Goal: Task Accomplishment & Management: Use online tool/utility

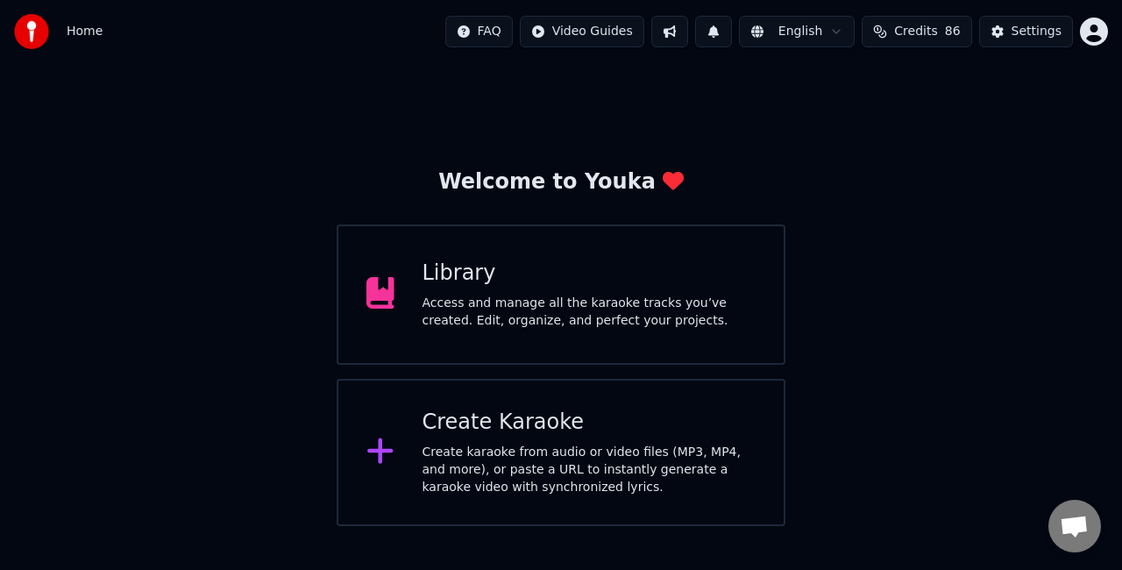
click at [575, 304] on div "Access and manage all the karaoke tracks you’ve created. Edit, organize, and pe…" at bounding box center [589, 311] width 334 height 35
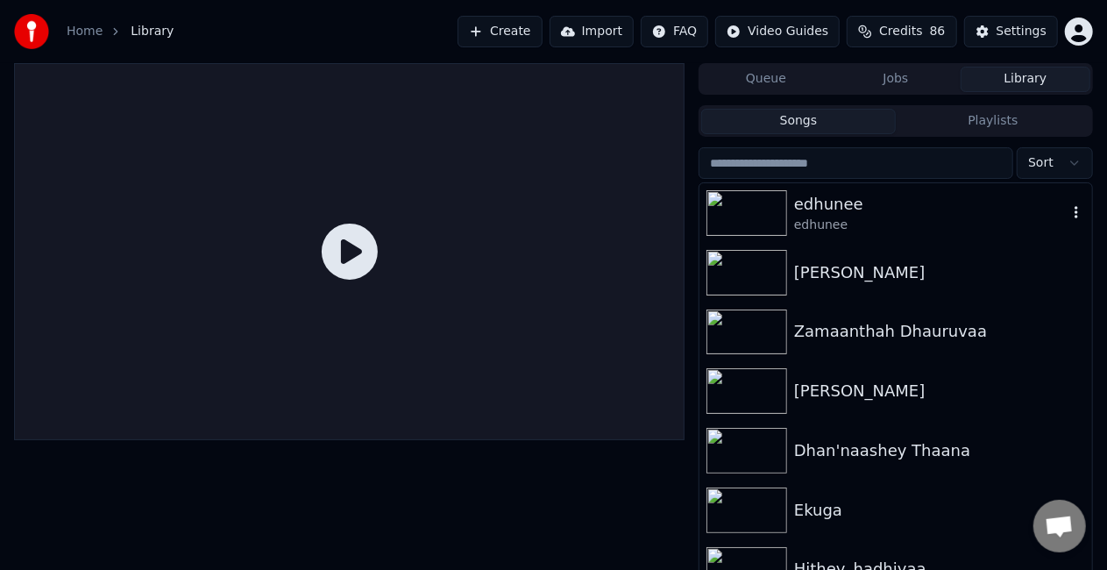
click at [821, 223] on div "edhunee" at bounding box center [930, 225] width 273 height 18
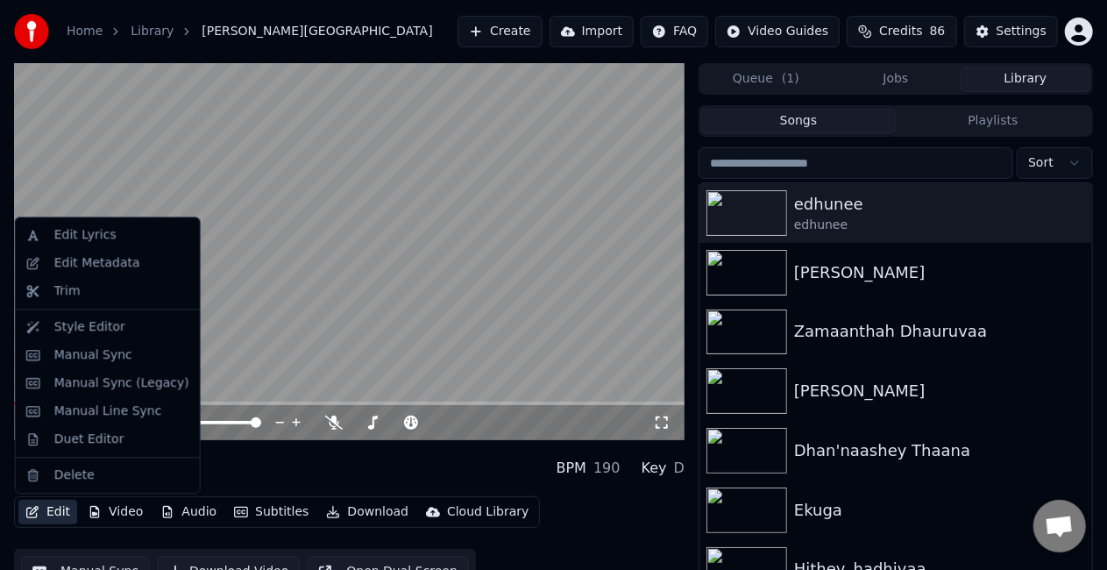
click at [51, 513] on button "Edit" at bounding box center [47, 511] width 59 height 25
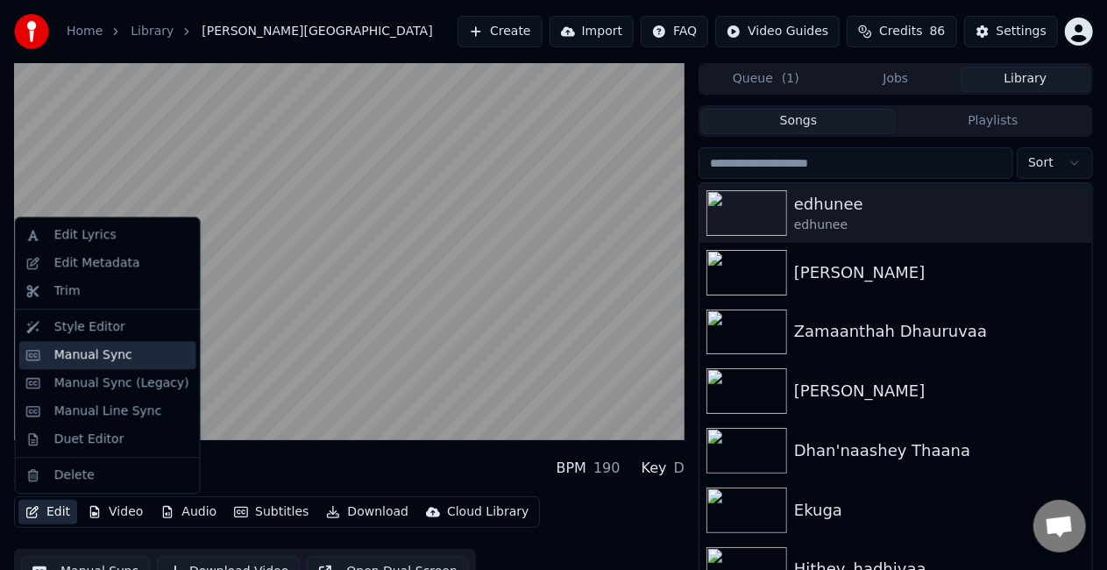
click at [72, 350] on div "Manual Sync" at bounding box center [93, 355] width 78 height 18
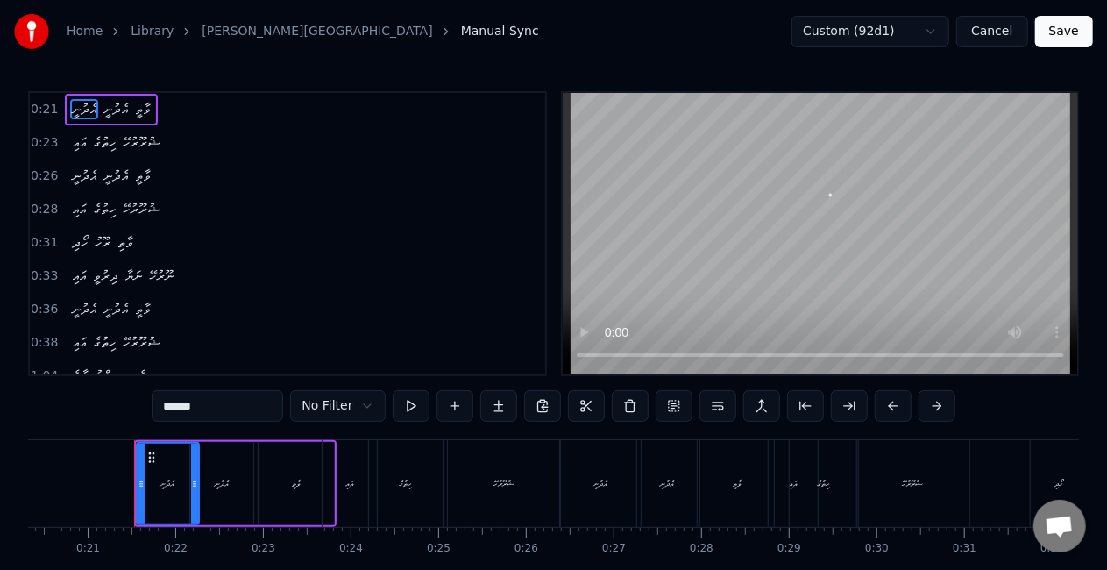
scroll to position [0, 1799]
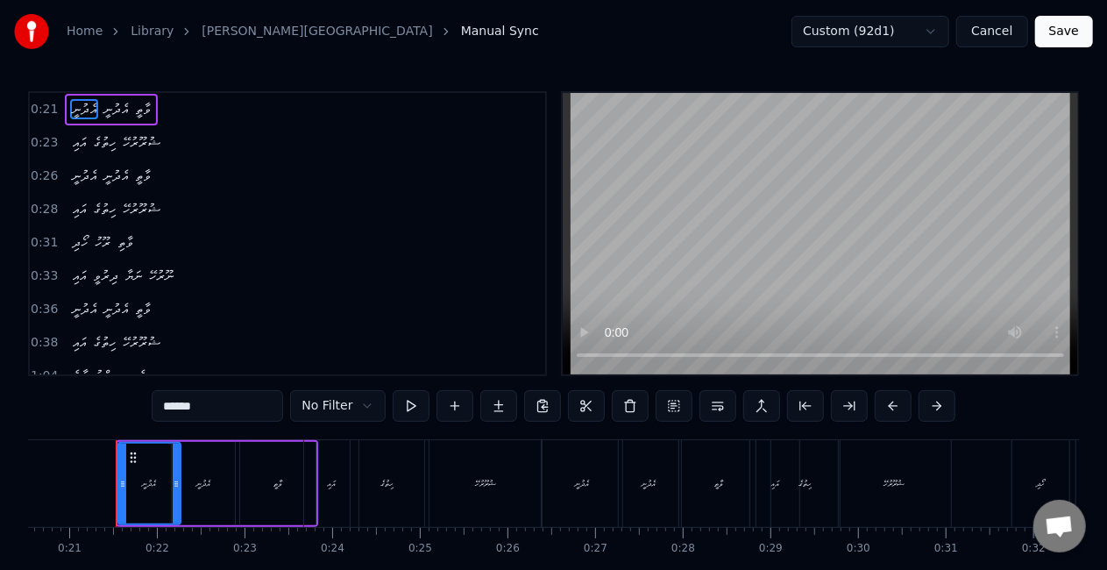
click at [456, 477] on div "ޝުރޫރުހޭ" at bounding box center [485, 483] width 112 height 87
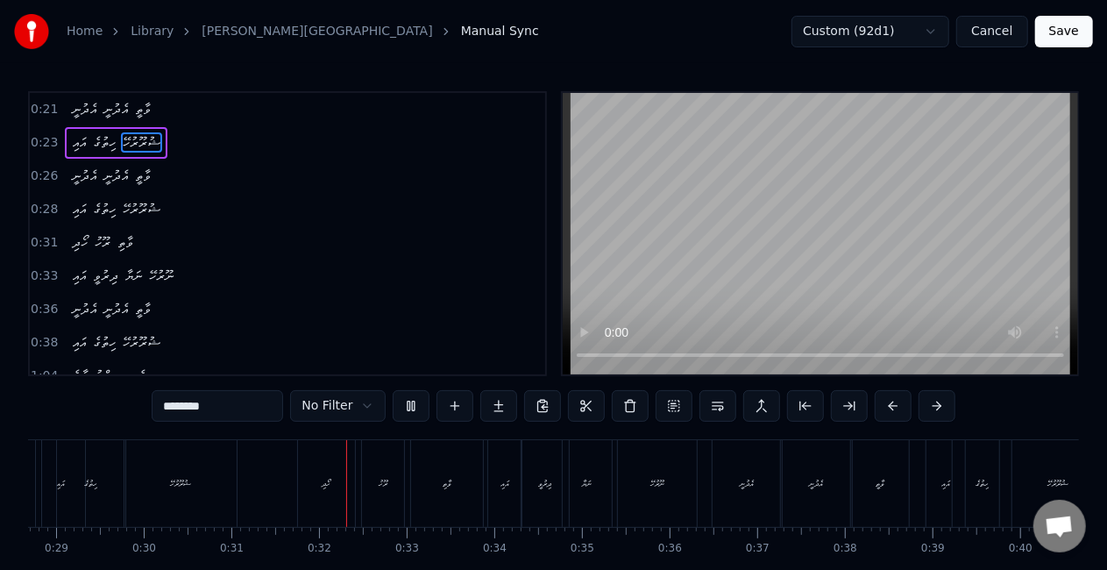
scroll to position [0, 2693]
click at [195, 499] on div "ރޫހު" at bounding box center [203, 483] width 42 height 87
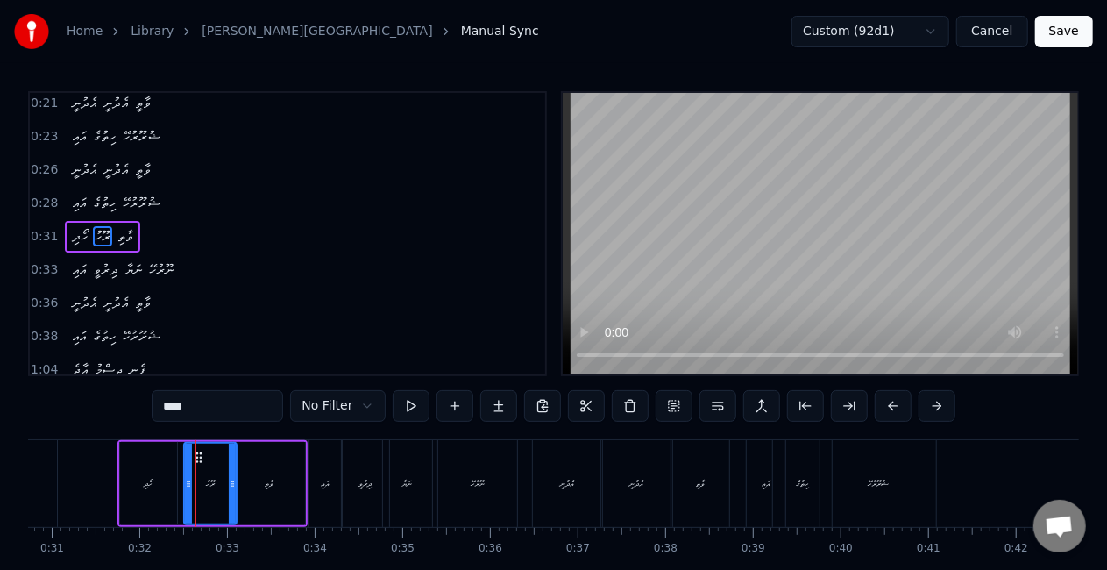
click at [230, 491] on div at bounding box center [232, 483] width 7 height 80
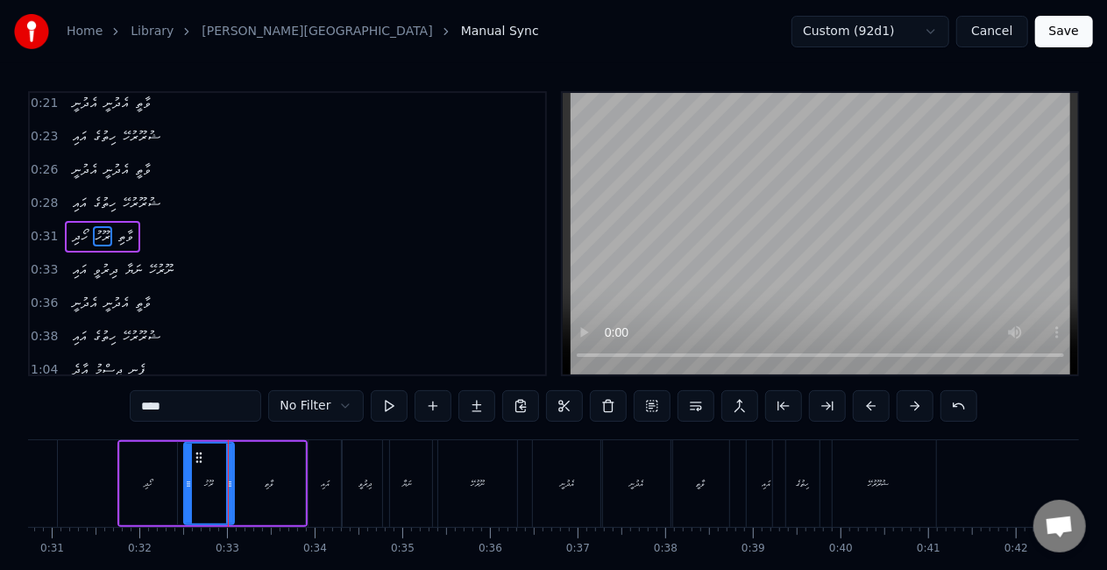
click at [168, 485] on div "ހޯދި" at bounding box center [148, 483] width 57 height 83
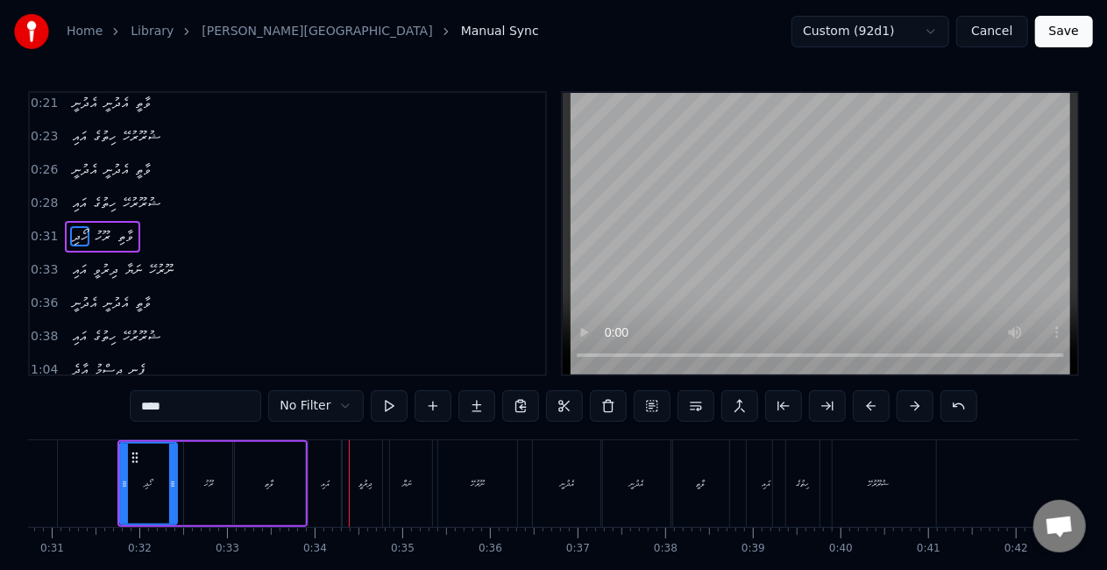
click at [285, 489] on div "ވާތި" at bounding box center [269, 483] width 72 height 83
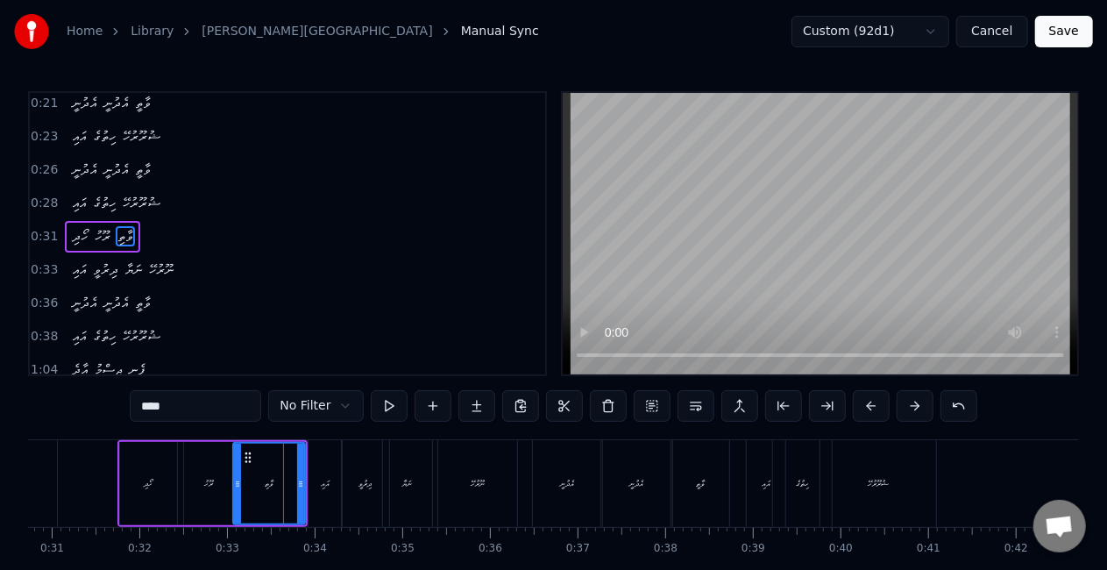
click at [151, 406] on input "****" at bounding box center [195, 406] width 131 height 32
click at [169, 506] on div "ހޯދި" at bounding box center [148, 483] width 57 height 83
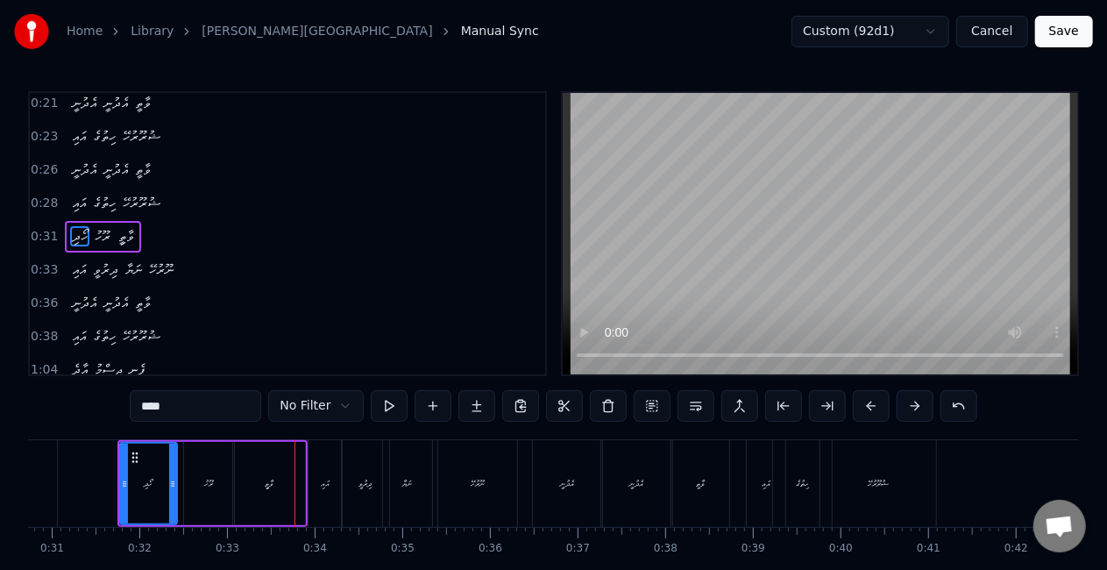
click at [295, 477] on div "ީވާތި" at bounding box center [269, 483] width 72 height 83
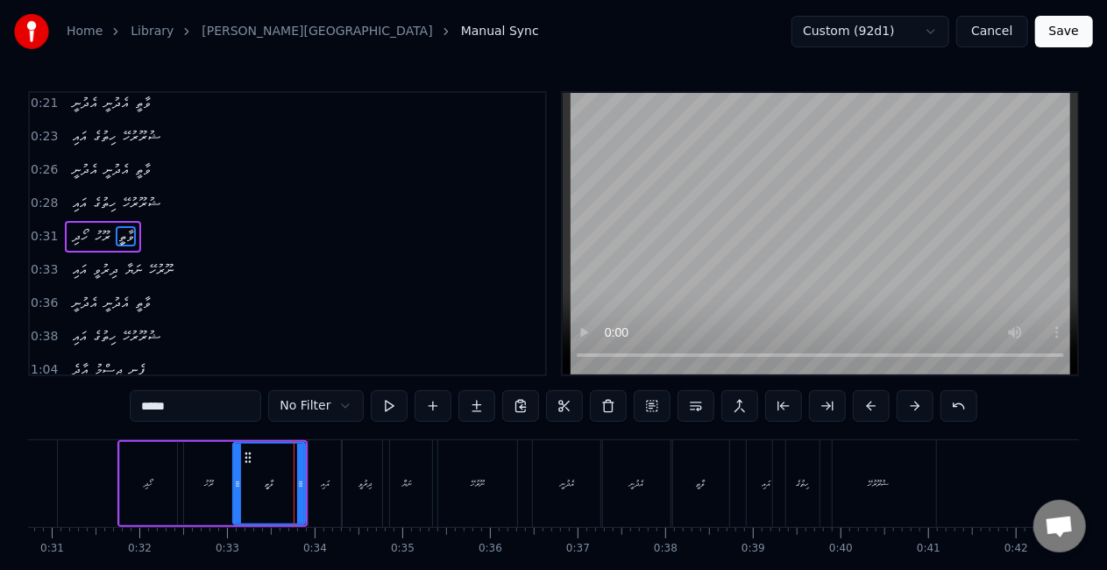
drag, startPoint x: 211, startPoint y: 400, endPoint x: 141, endPoint y: 395, distance: 70.3
click at [141, 395] on input "*****" at bounding box center [195, 406] width 131 height 32
click at [188, 501] on div "ރޫހު" at bounding box center [209, 483] width 50 height 83
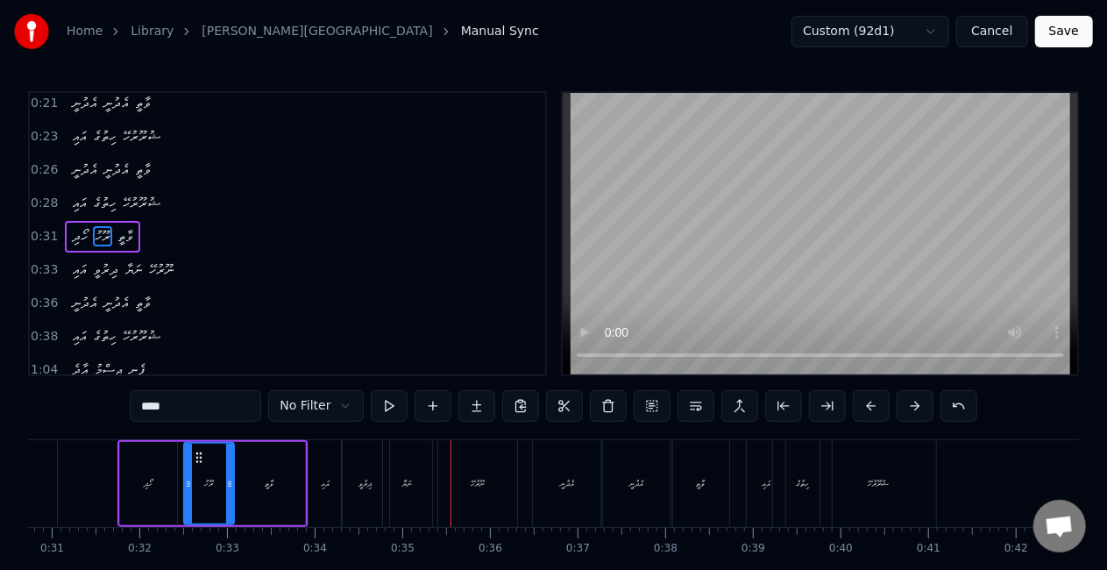
click at [324, 459] on div "އައި" at bounding box center [324, 483] width 33 height 87
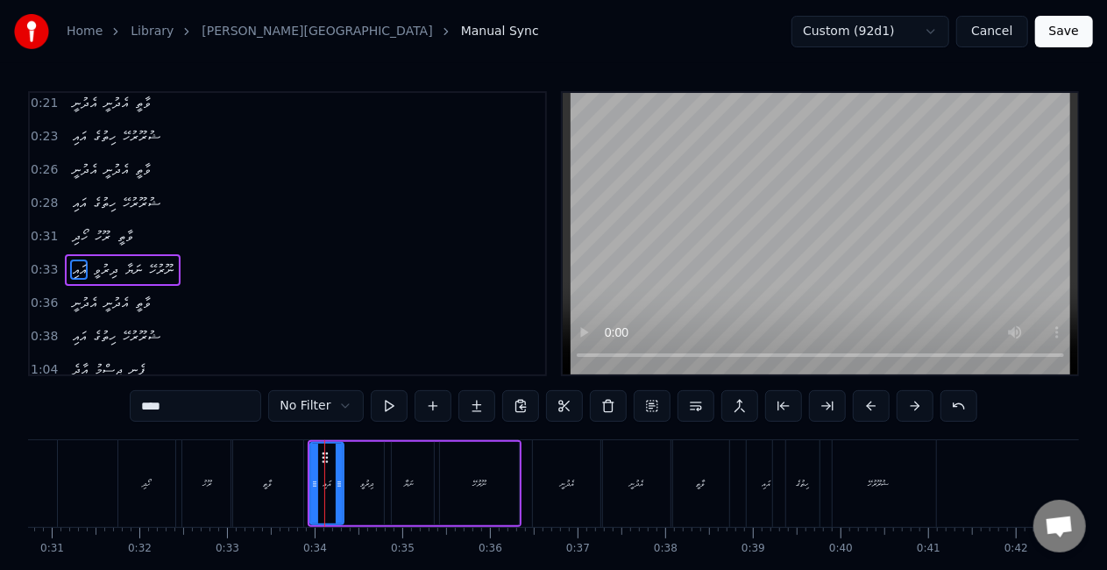
scroll to position [39, 0]
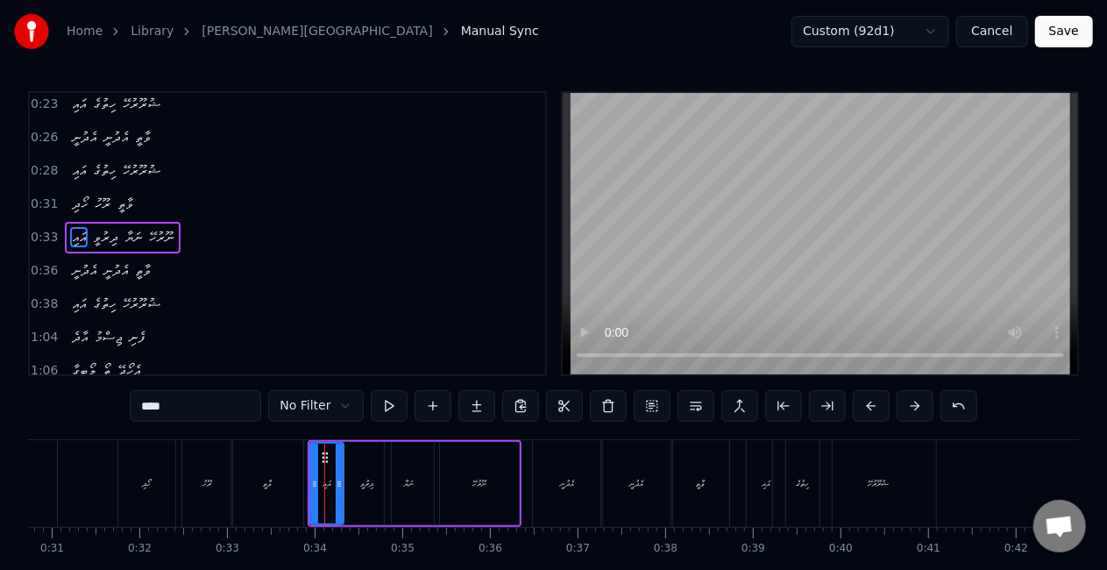
click at [251, 468] on div "ވާތީ" at bounding box center [267, 483] width 72 height 87
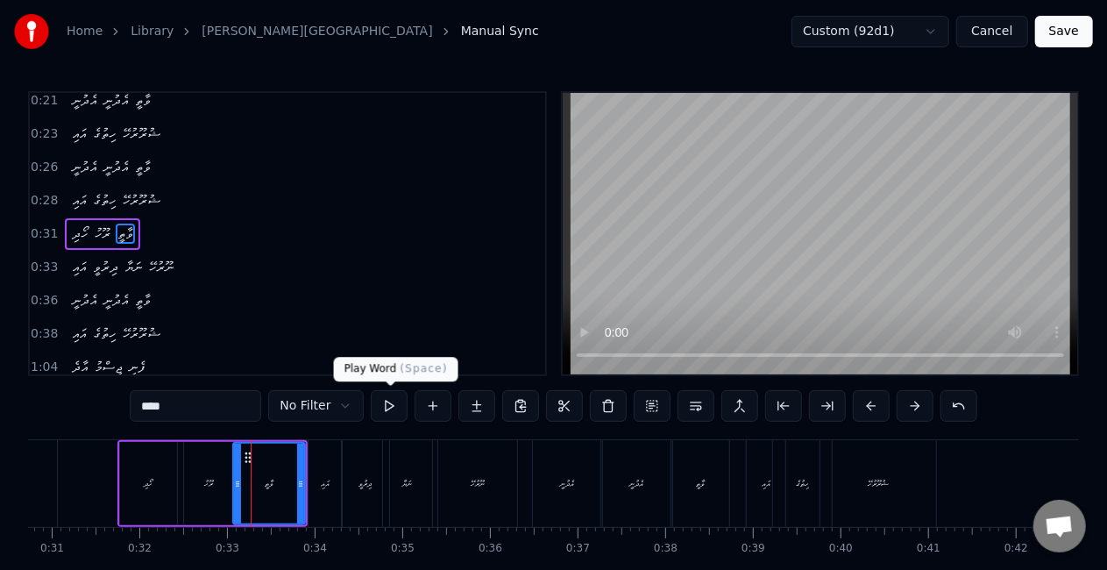
scroll to position [6, 0]
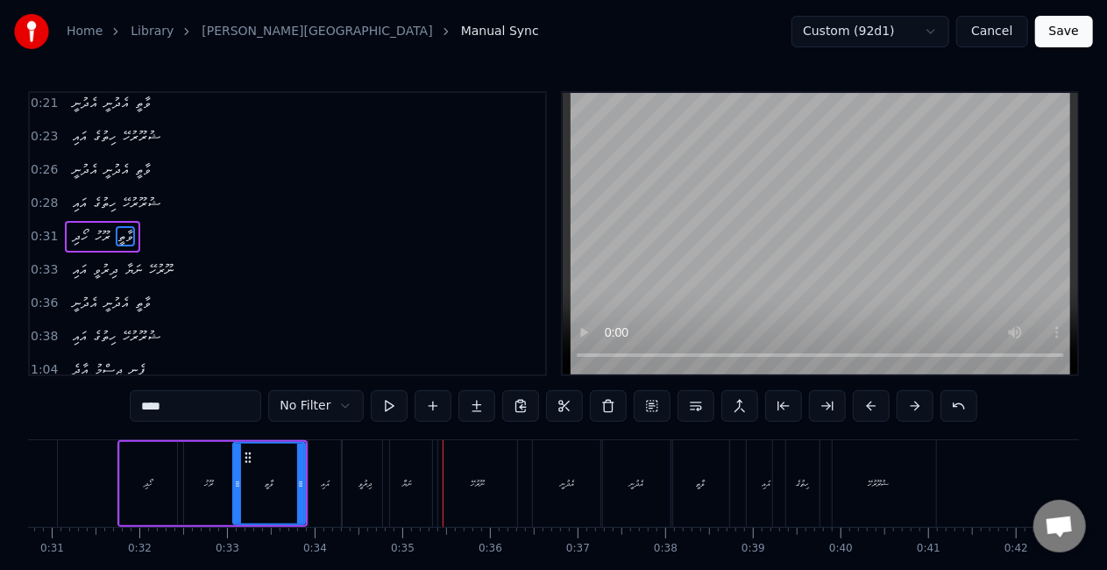
click at [415, 475] on div "ނަޔާ" at bounding box center [407, 483] width 49 height 87
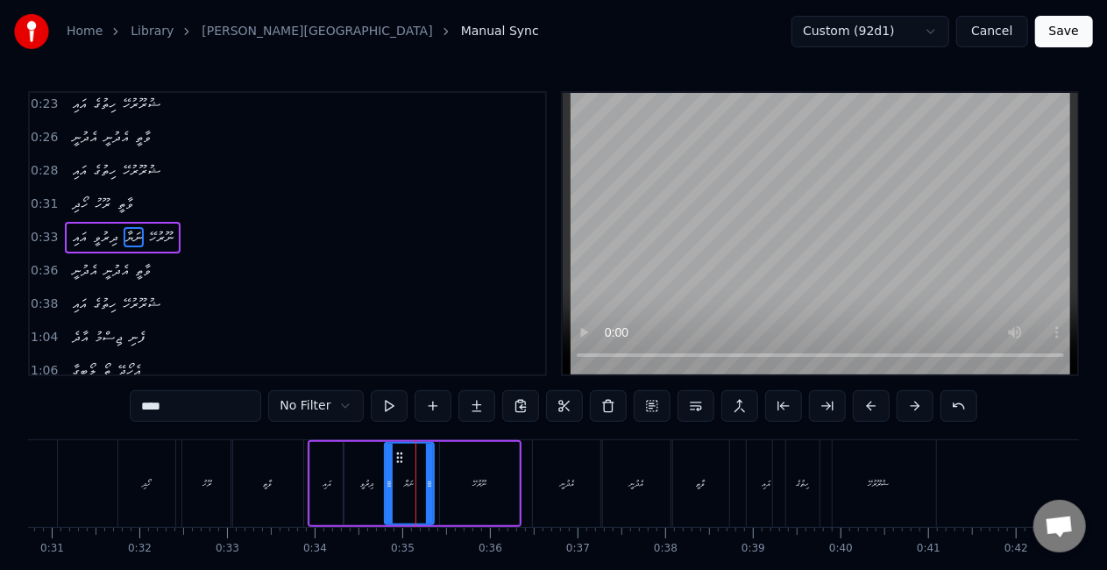
scroll to position [39, 0]
drag, startPoint x: 389, startPoint y: 473, endPoint x: 378, endPoint y: 468, distance: 12.5
click at [378, 468] on div at bounding box center [377, 483] width 7 height 80
click at [343, 465] on div "ދިރުވީ" at bounding box center [367, 483] width 49 height 83
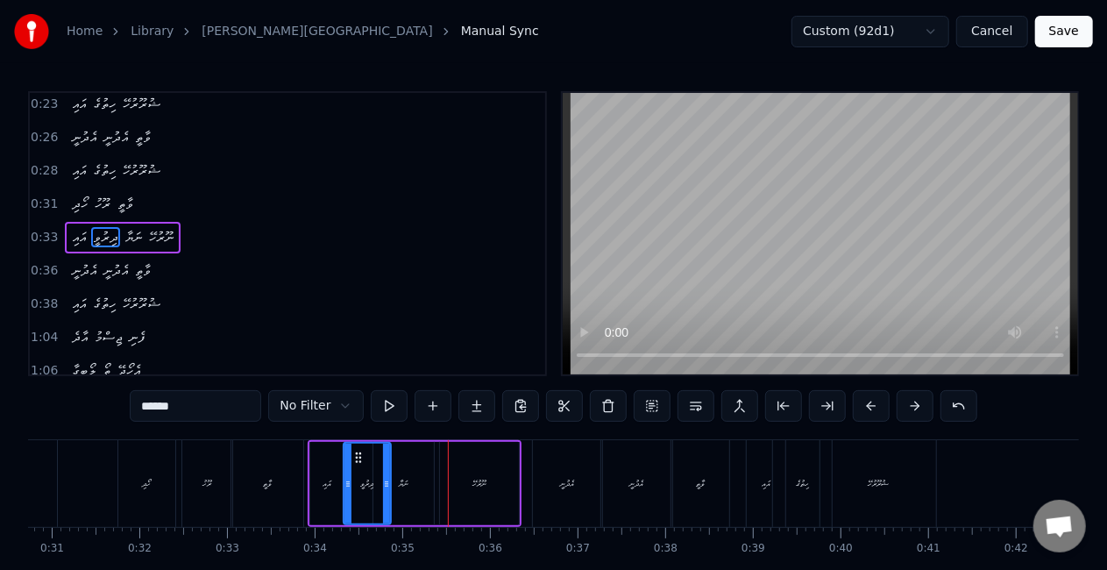
click at [408, 480] on div "ނަޔާ" at bounding box center [404, 483] width 10 height 13
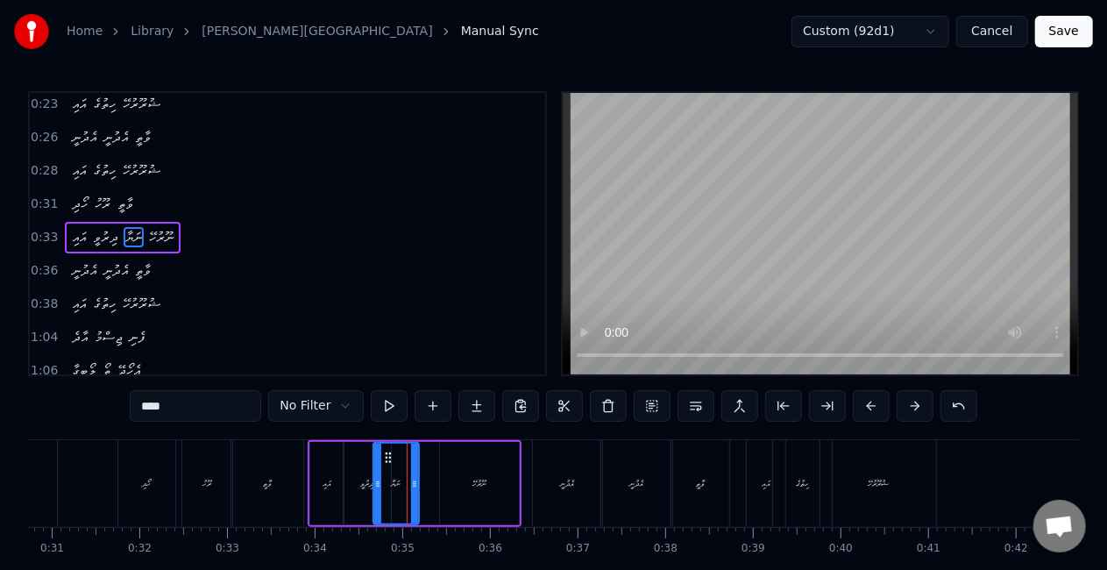
drag, startPoint x: 427, startPoint y: 482, endPoint x: 412, endPoint y: 478, distance: 15.5
click at [412, 478] on icon at bounding box center [414, 484] width 7 height 14
click at [358, 475] on div "ދިރުވީ" at bounding box center [366, 483] width 47 height 83
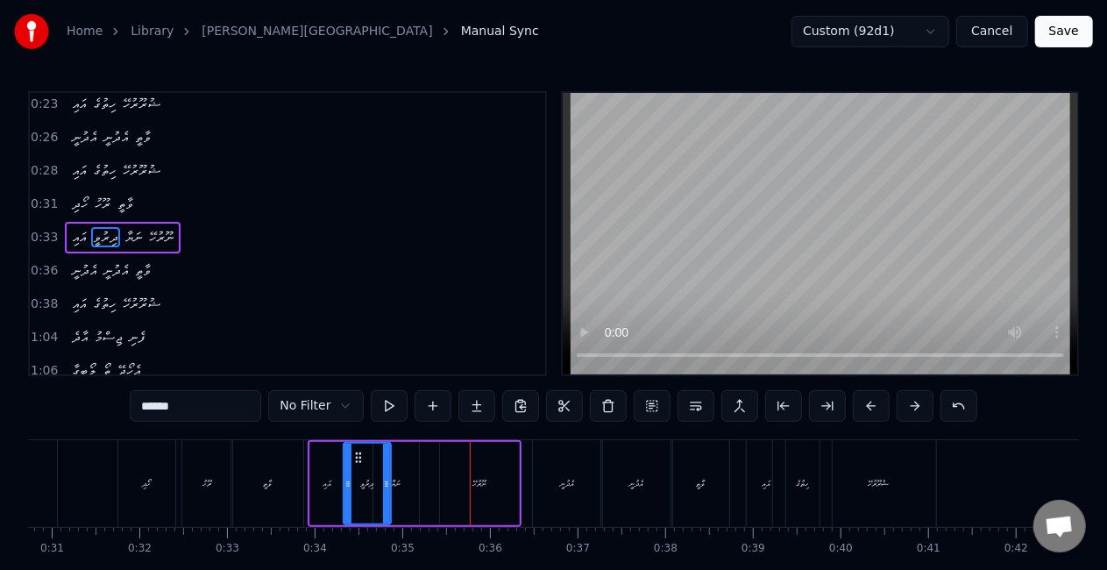
drag, startPoint x: 396, startPoint y: 487, endPoint x: 388, endPoint y: 475, distance: 14.6
click at [396, 487] on div "ނަޔާ" at bounding box center [397, 483] width 10 height 13
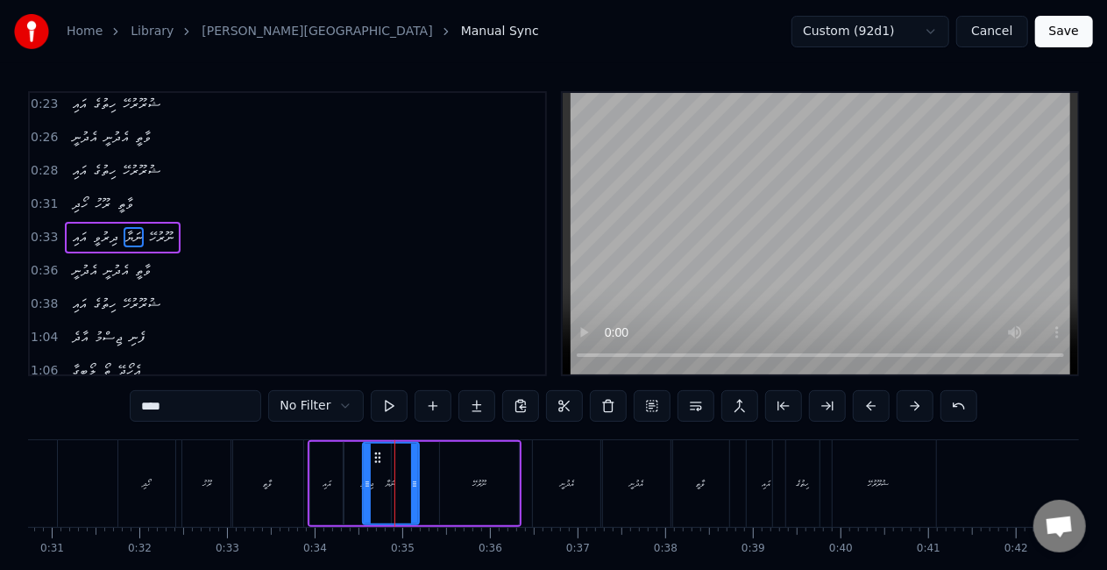
drag, startPoint x: 379, startPoint y: 473, endPoint x: 363, endPoint y: 463, distance: 19.0
click at [368, 463] on div at bounding box center [367, 483] width 7 height 80
click at [343, 470] on div "ދިރުވީ" at bounding box center [367, 483] width 49 height 83
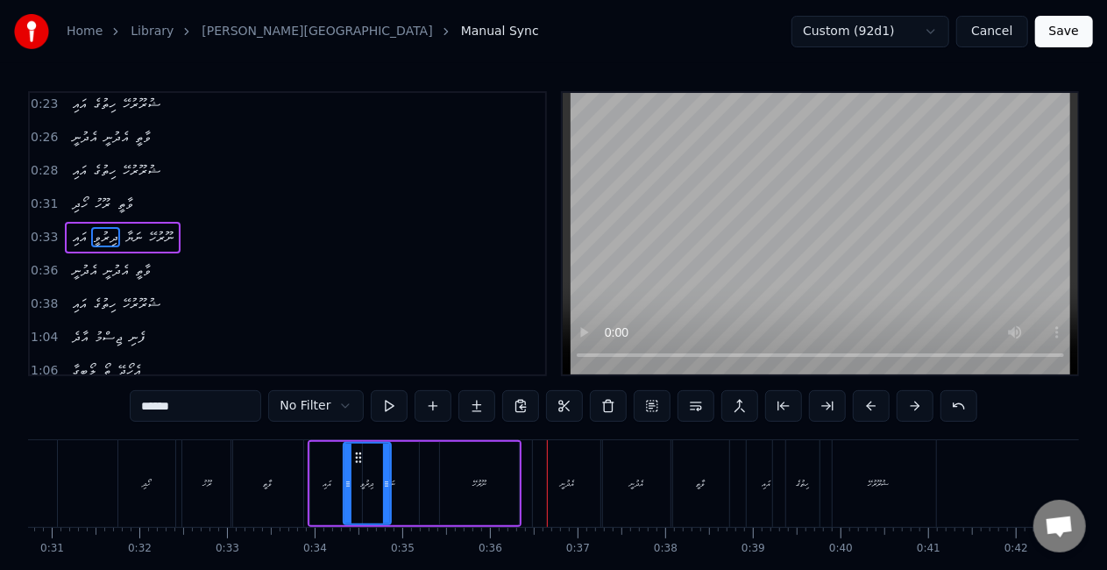
click at [407, 484] on div "ނަޔާ" at bounding box center [391, 483] width 56 height 83
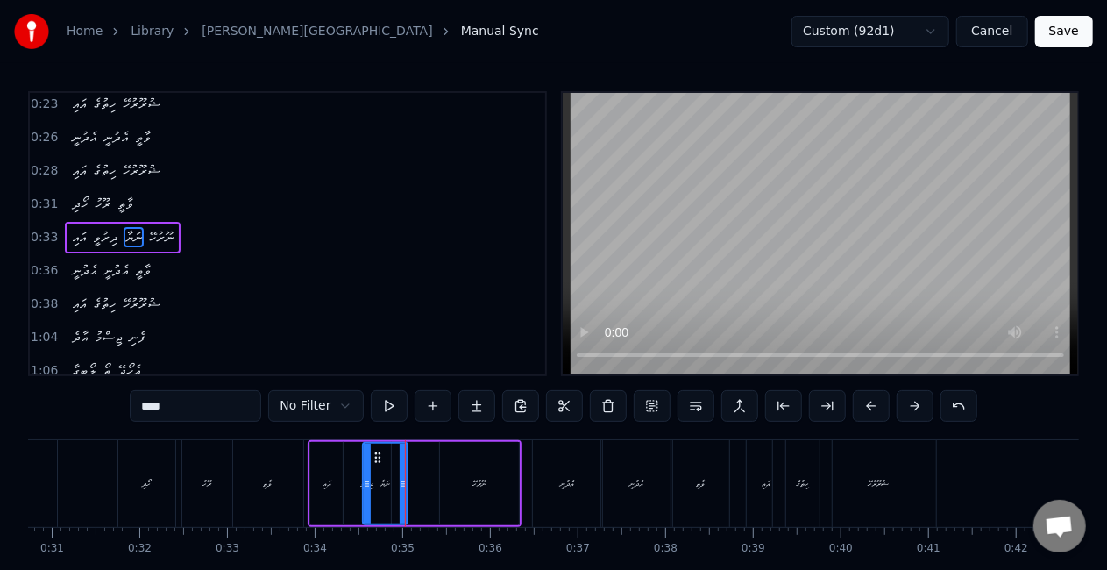
drag, startPoint x: 411, startPoint y: 485, endPoint x: 400, endPoint y: 475, distance: 14.9
click at [400, 475] on div at bounding box center [403, 483] width 7 height 80
click at [343, 476] on div "ދިރުވީ" at bounding box center [367, 483] width 49 height 83
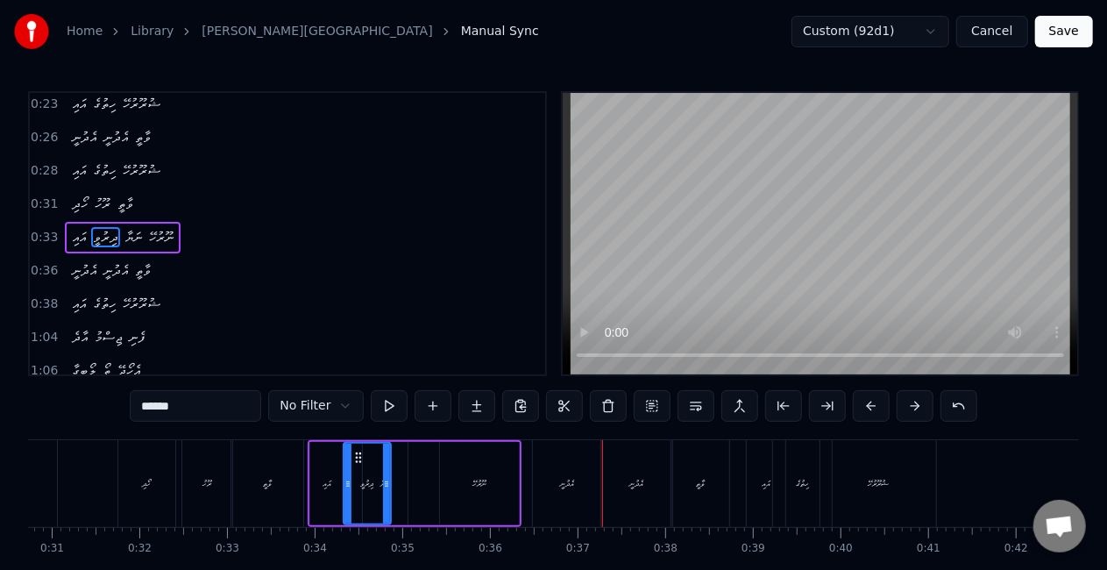
click at [510, 474] on div "ނޫރުހޭ" at bounding box center [479, 483] width 79 height 83
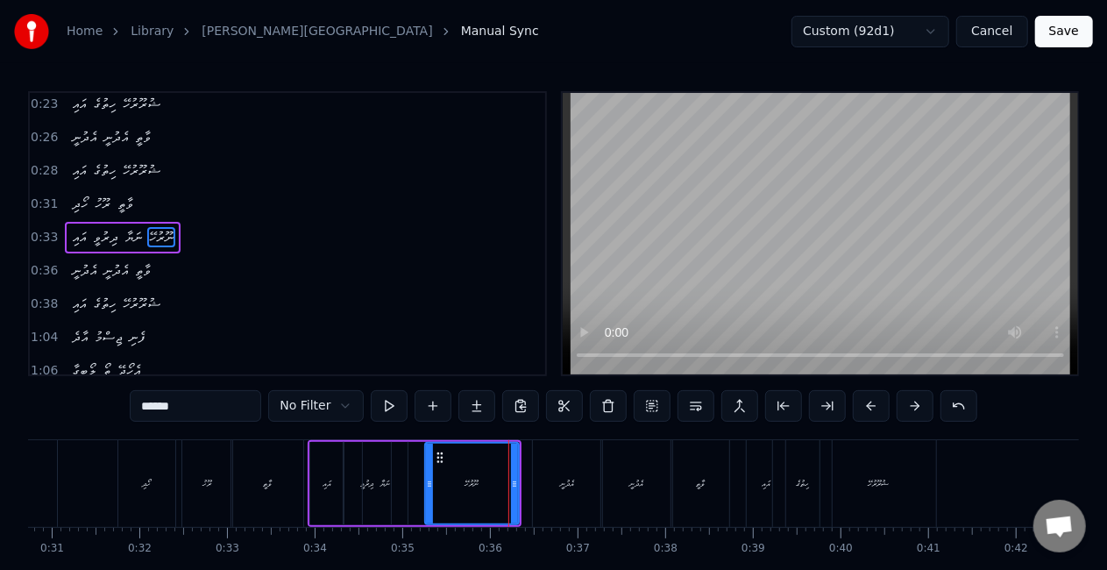
drag, startPoint x: 442, startPoint y: 482, endPoint x: 428, endPoint y: 478, distance: 15.3
click at [428, 478] on icon at bounding box center [429, 484] width 7 height 14
click at [382, 472] on div "ނަޔާ" at bounding box center [385, 483] width 45 height 83
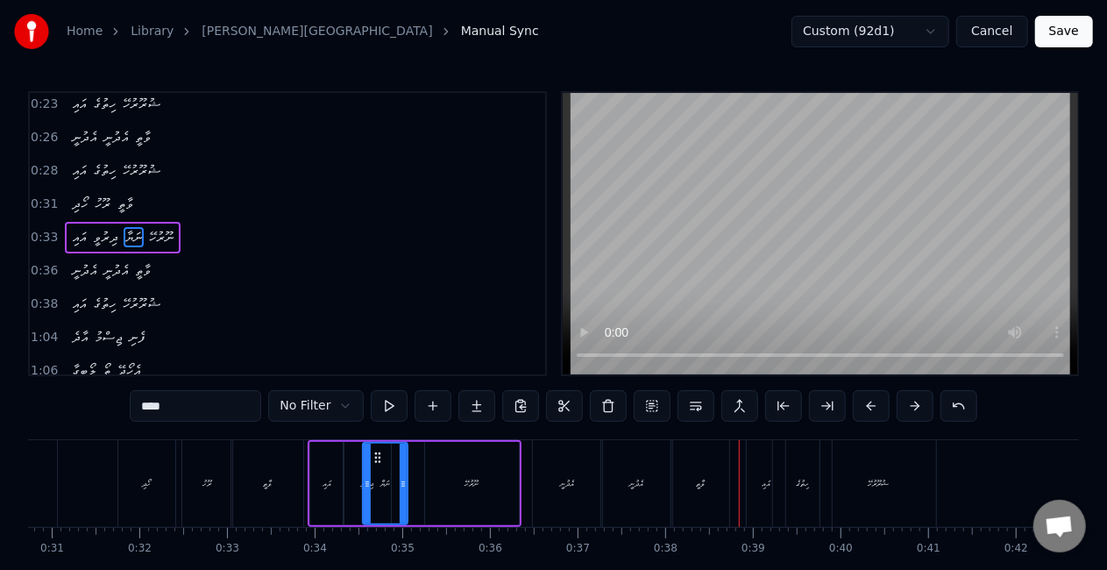
click at [298, 474] on div "ވާތީ" at bounding box center [267, 483] width 72 height 87
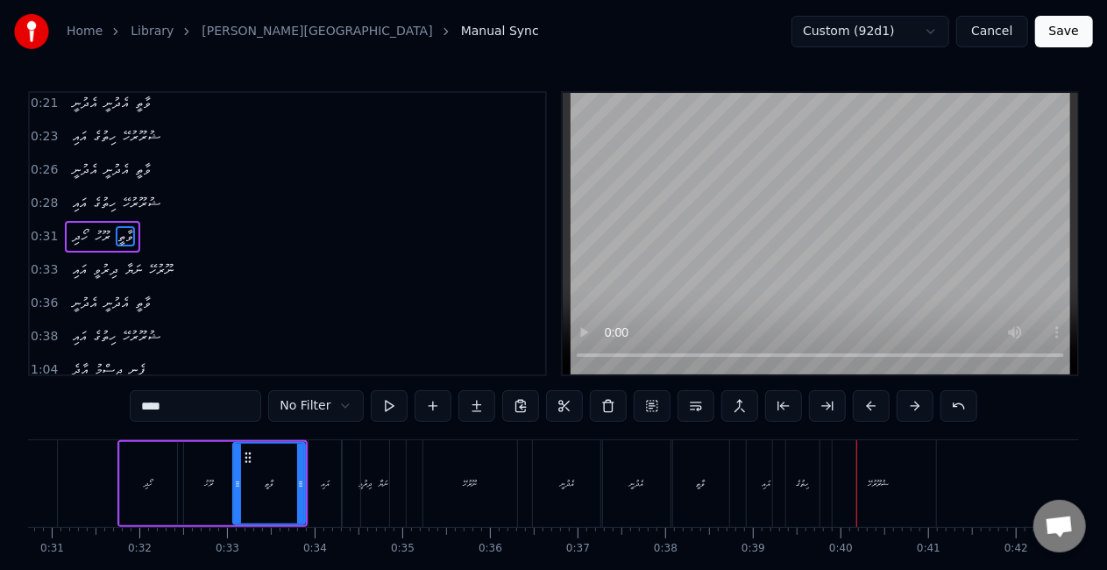
click at [806, 479] on div "ހިތުގެ" at bounding box center [802, 483] width 13 height 13
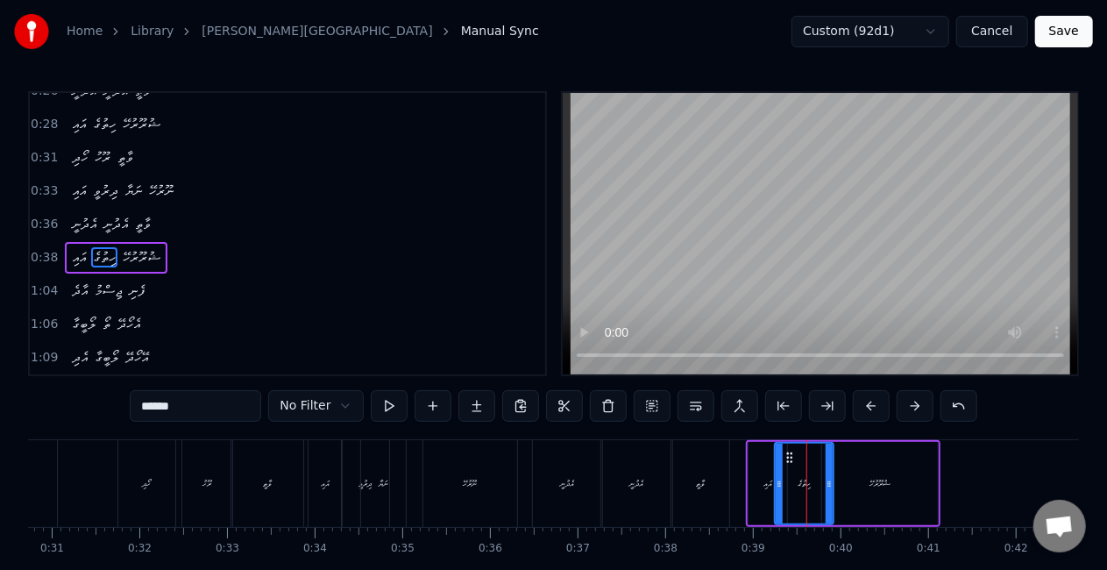
scroll to position [104, 0]
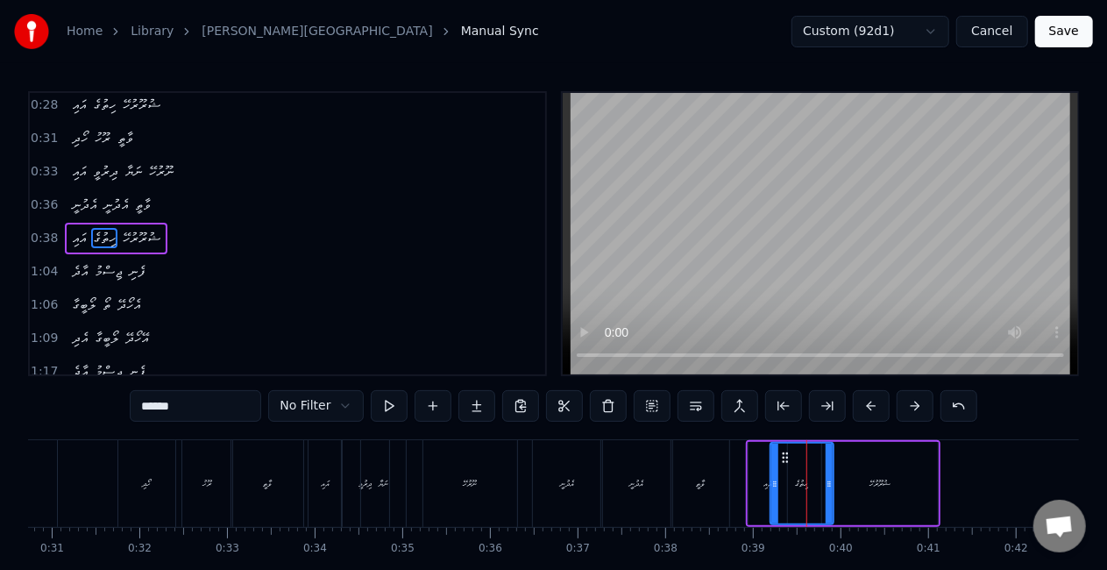
click at [771, 480] on icon at bounding box center [774, 484] width 7 height 14
click at [706, 482] on div "ވާތީ" at bounding box center [700, 483] width 58 height 87
type input "****"
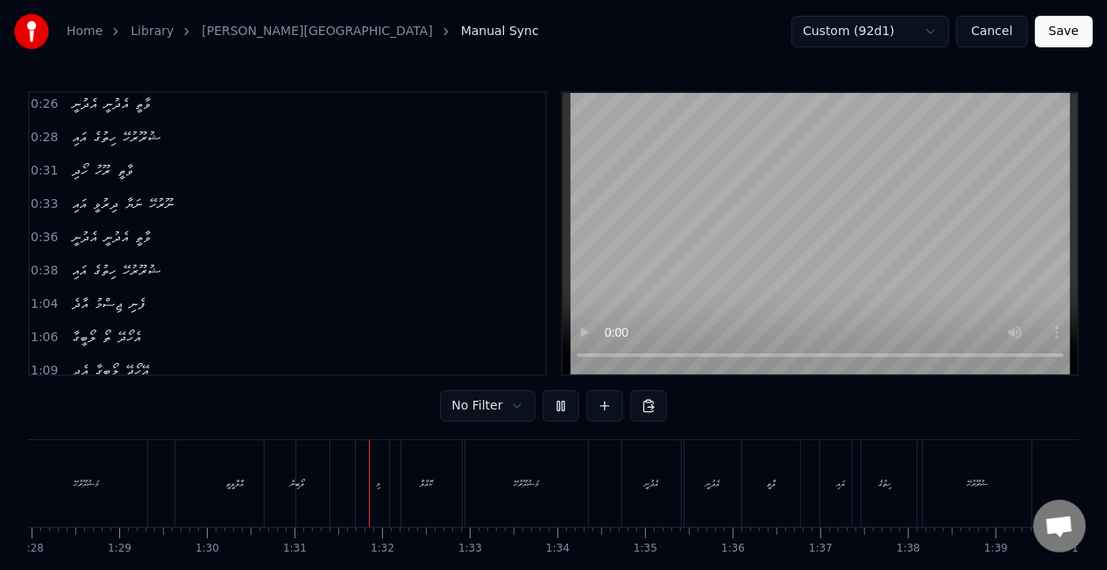
scroll to position [0, 7911]
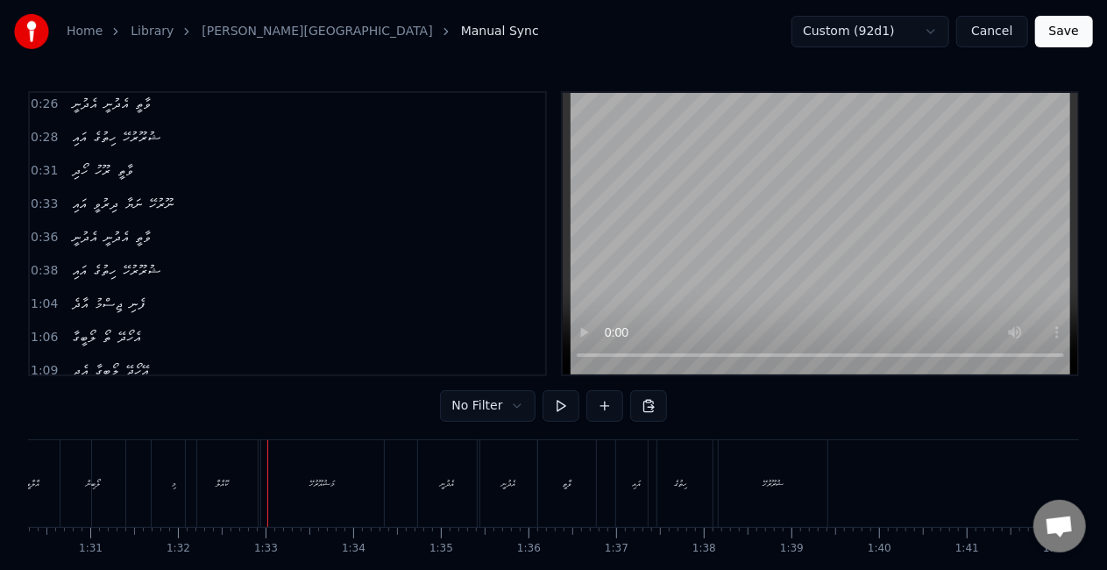
click at [260, 496] on div "މަޝުއޫރުހޭ" at bounding box center [322, 483] width 124 height 87
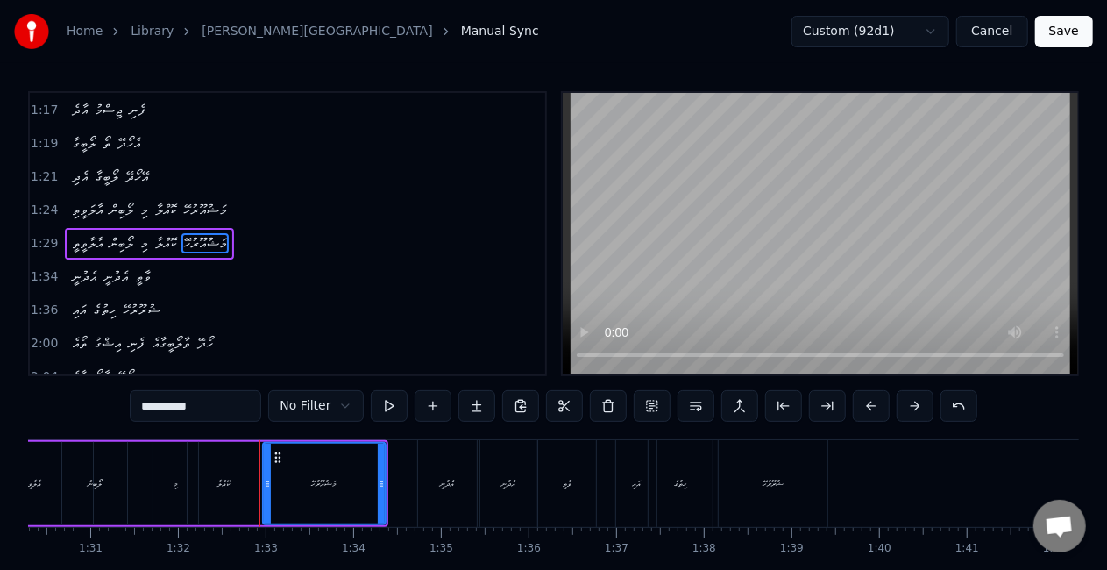
scroll to position [366, 0]
click at [244, 494] on div "ކޮއްލާ" at bounding box center [224, 483] width 72 height 83
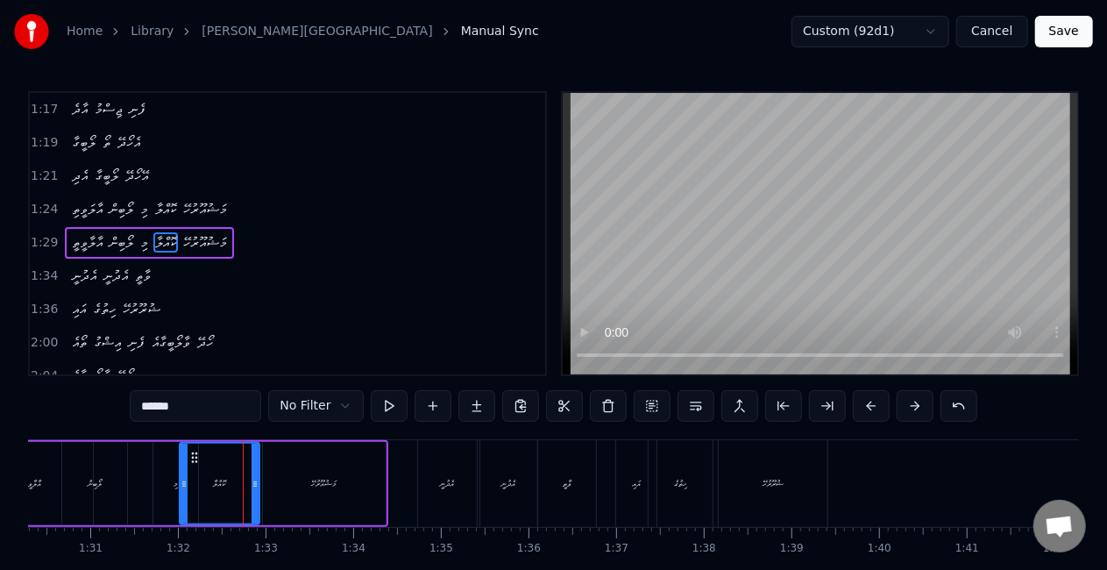
click at [186, 482] on icon at bounding box center [183, 484] width 7 height 14
click at [166, 475] on div "މި" at bounding box center [175, 483] width 45 height 83
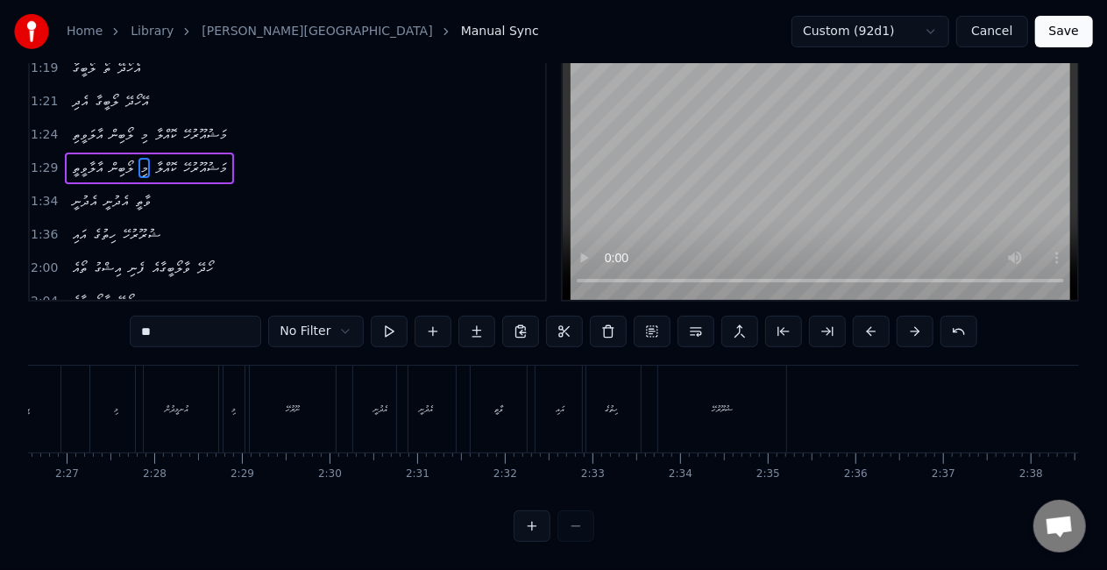
scroll to position [0, 12595]
click at [421, 419] on div "އުނމީދުން" at bounding box center [423, 408] width 82 height 87
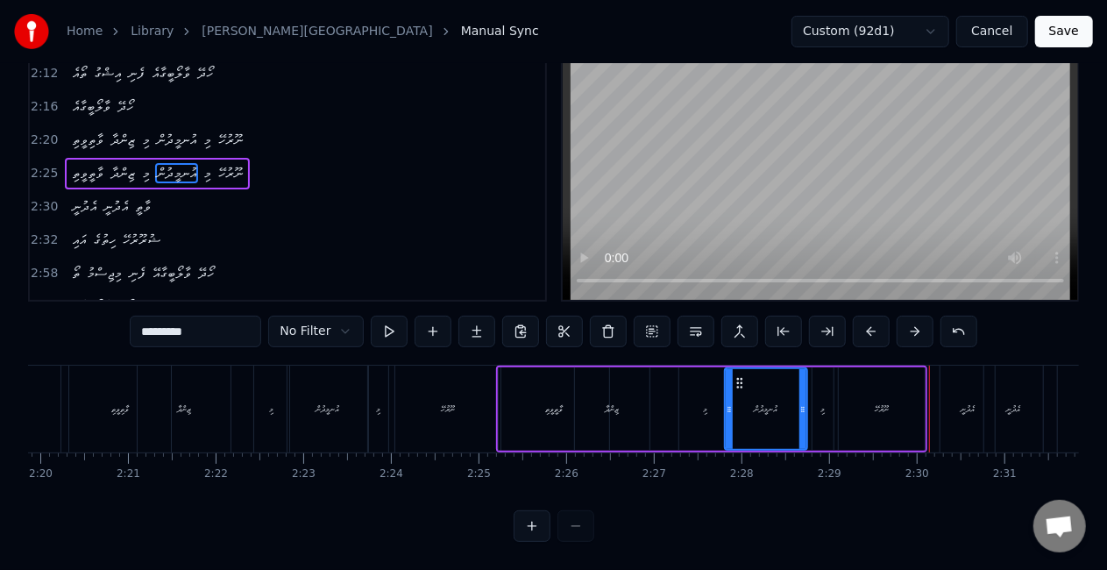
scroll to position [0, 12172]
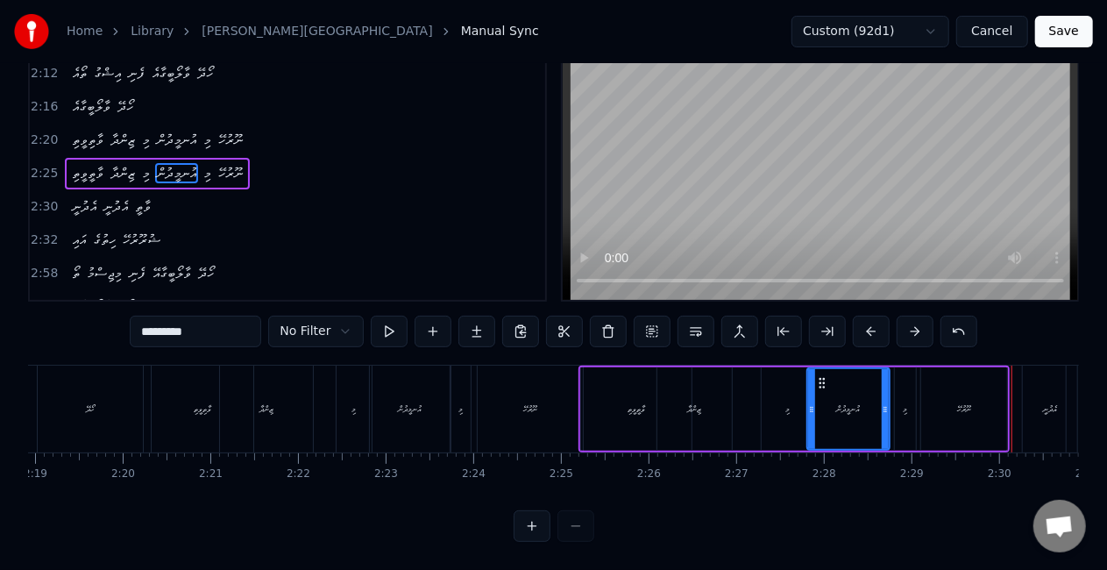
click at [421, 414] on div "އުނމީދުން" at bounding box center [410, 408] width 80 height 87
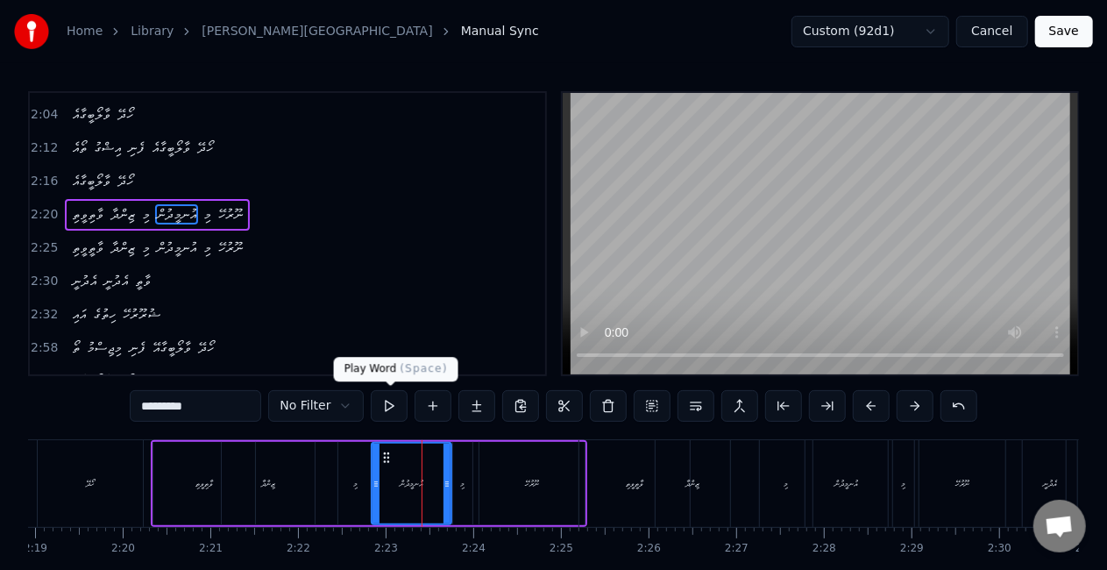
scroll to position [595, 0]
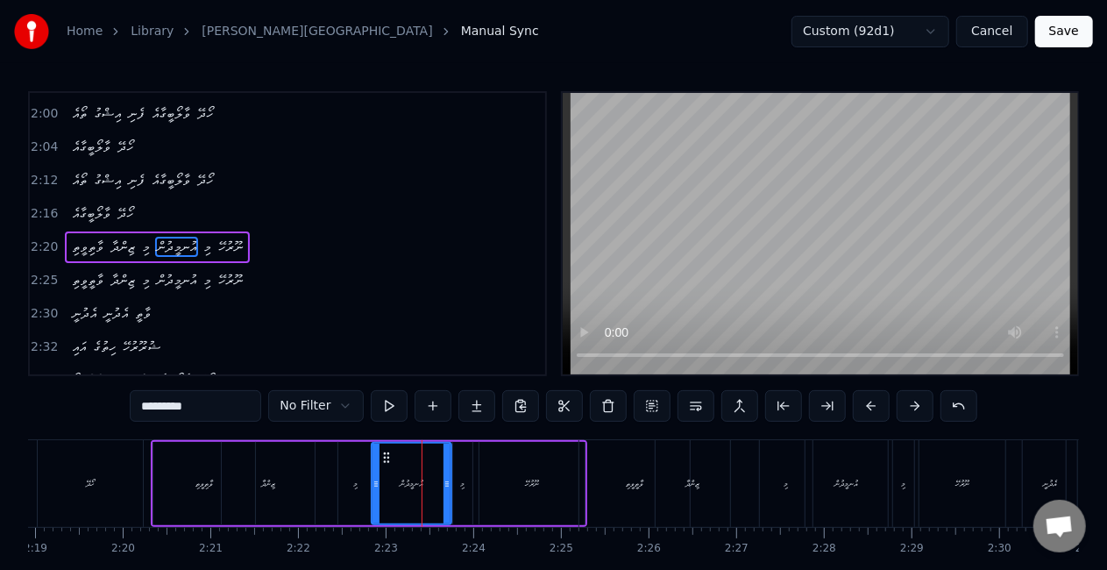
click at [90, 466] on div "ހޯދޭ" at bounding box center [90, 483] width 105 height 87
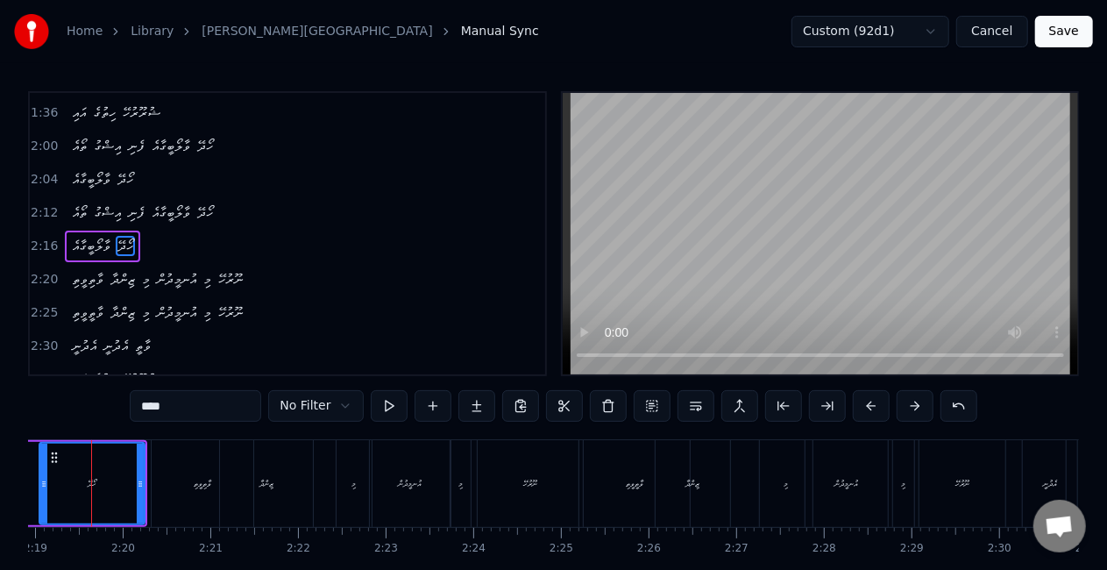
scroll to position [0, 12148]
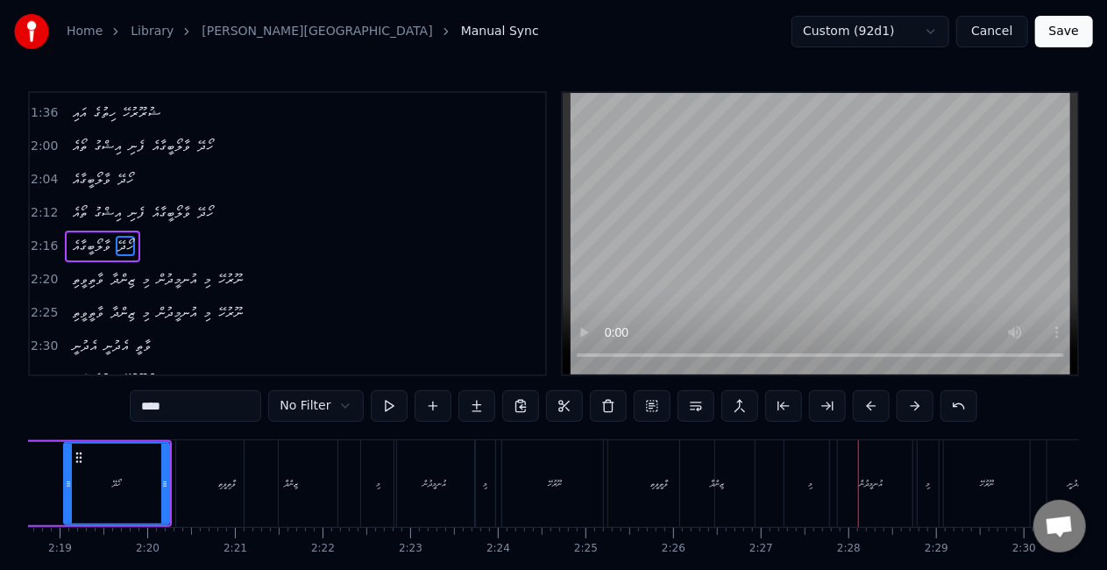
click at [702, 484] on div "ޒިންދާ" at bounding box center [717, 483] width 74 height 87
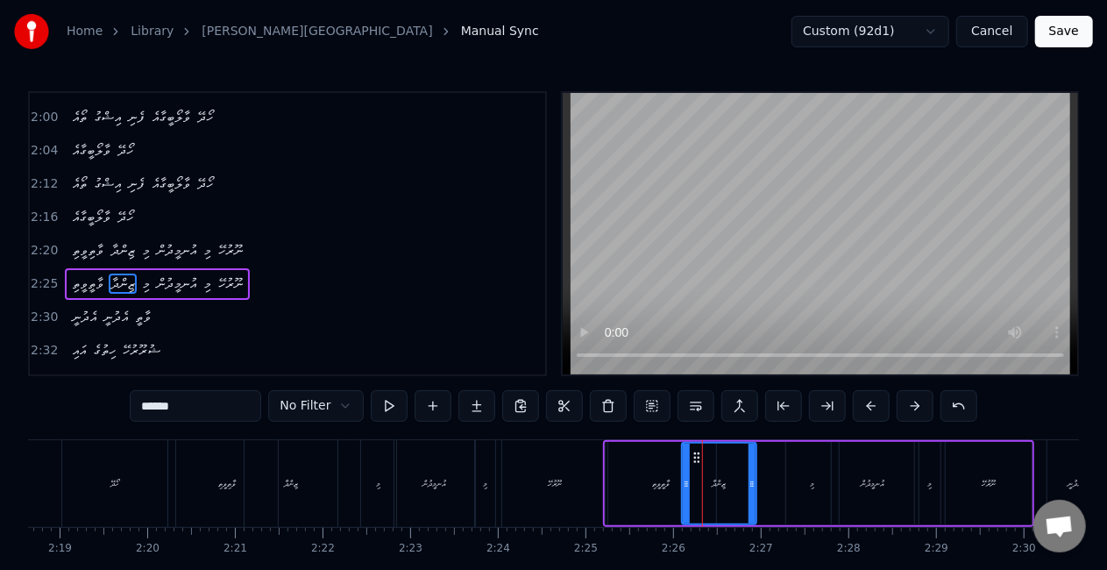
scroll to position [627, 0]
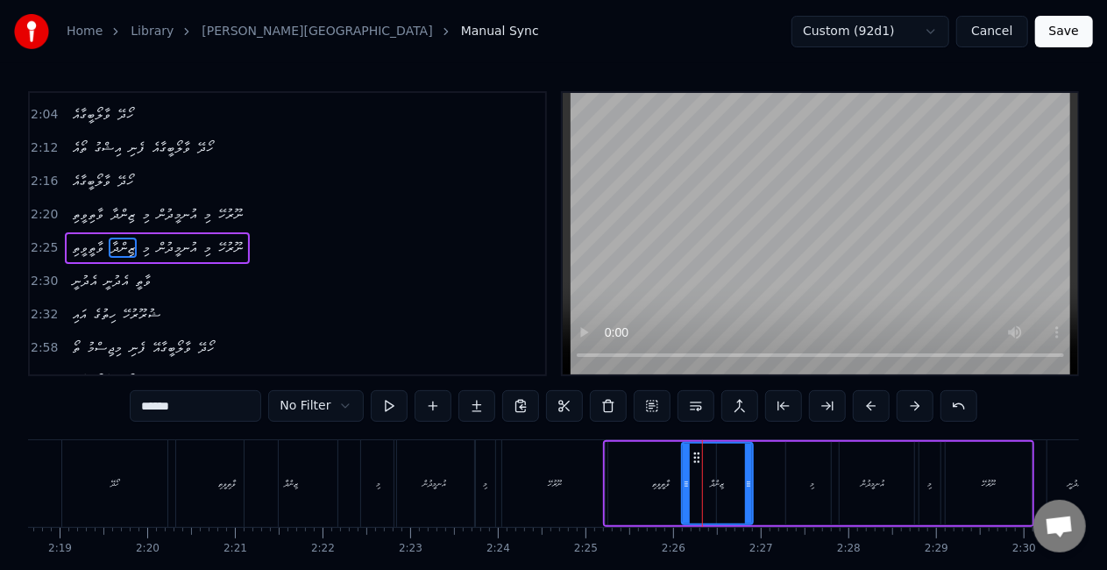
click at [747, 482] on icon at bounding box center [748, 484] width 7 height 14
drag, startPoint x: 549, startPoint y: 495, endPoint x: 556, endPoint y: 444, distance: 51.3
click at [549, 486] on div "ނޫރުހޭ" at bounding box center [554, 483] width 105 height 87
type input "******"
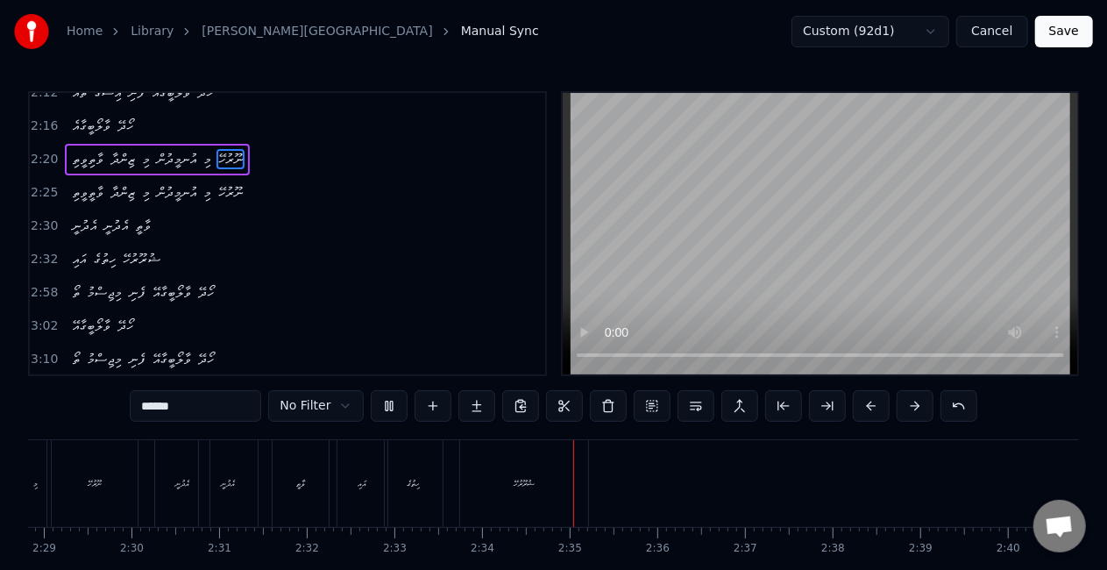
scroll to position [507, 0]
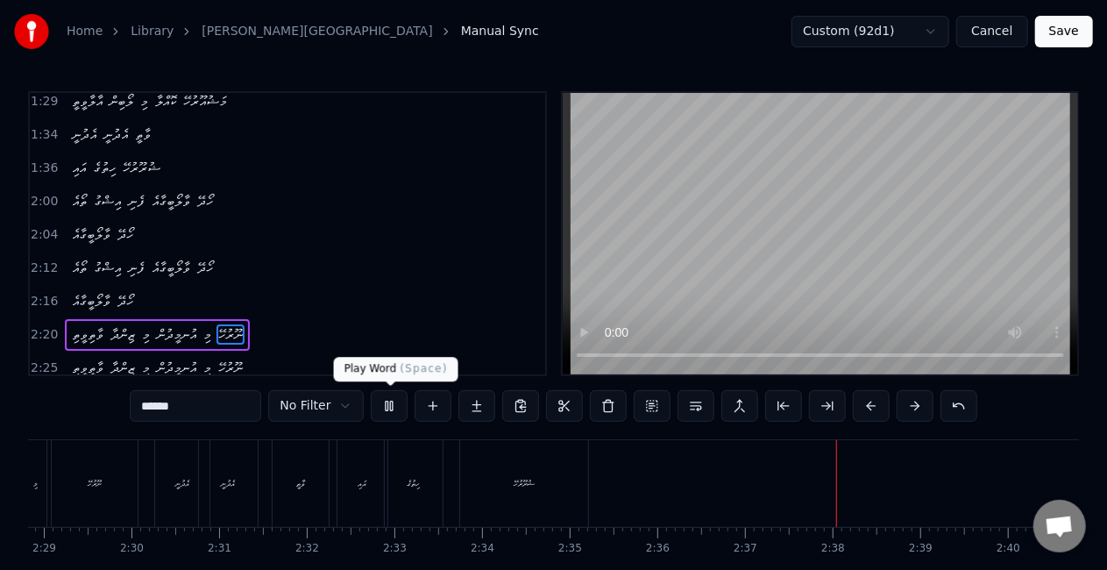
click at [405, 411] on button at bounding box center [389, 406] width 37 height 32
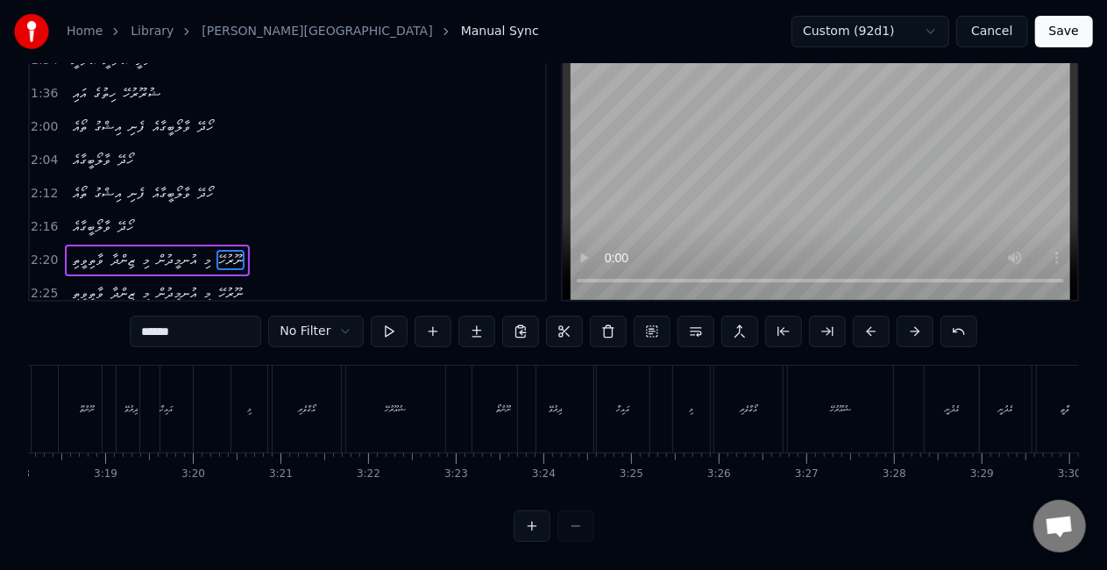
scroll to position [0, 17383]
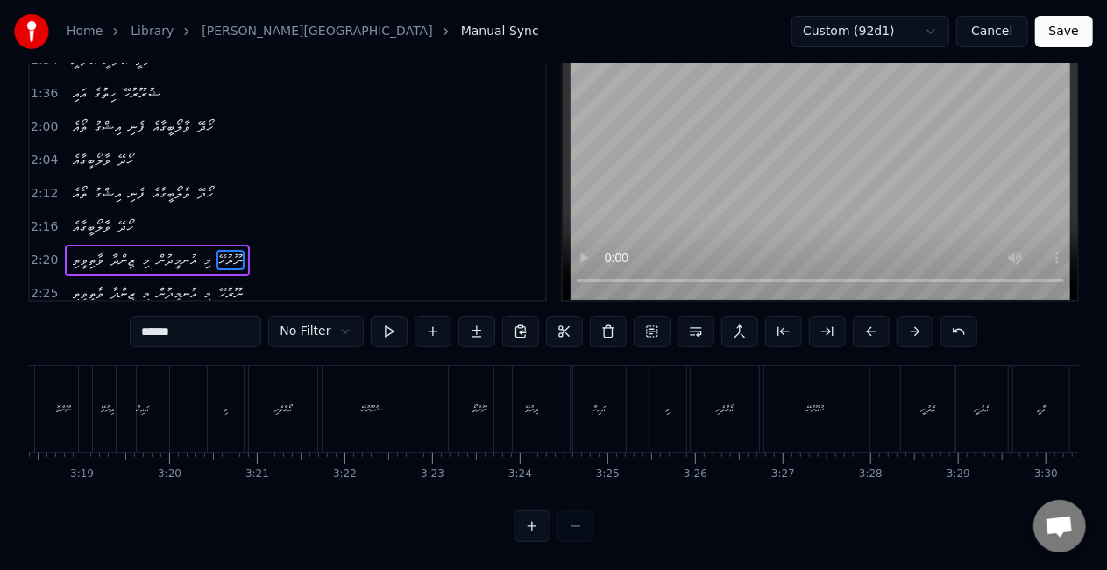
click at [422, 394] on div "ނޫންތޮ ދިރުވޭ އައިހާ މި އޯގާވެރި ޝުއޫރުހޭ" at bounding box center [230, 408] width 392 height 87
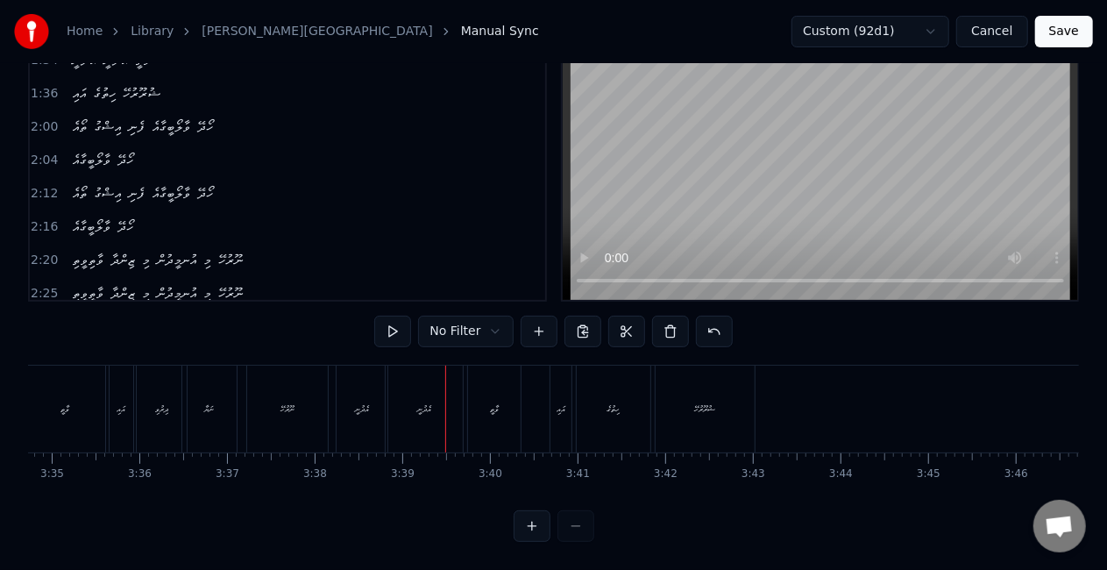
scroll to position [0, 18791]
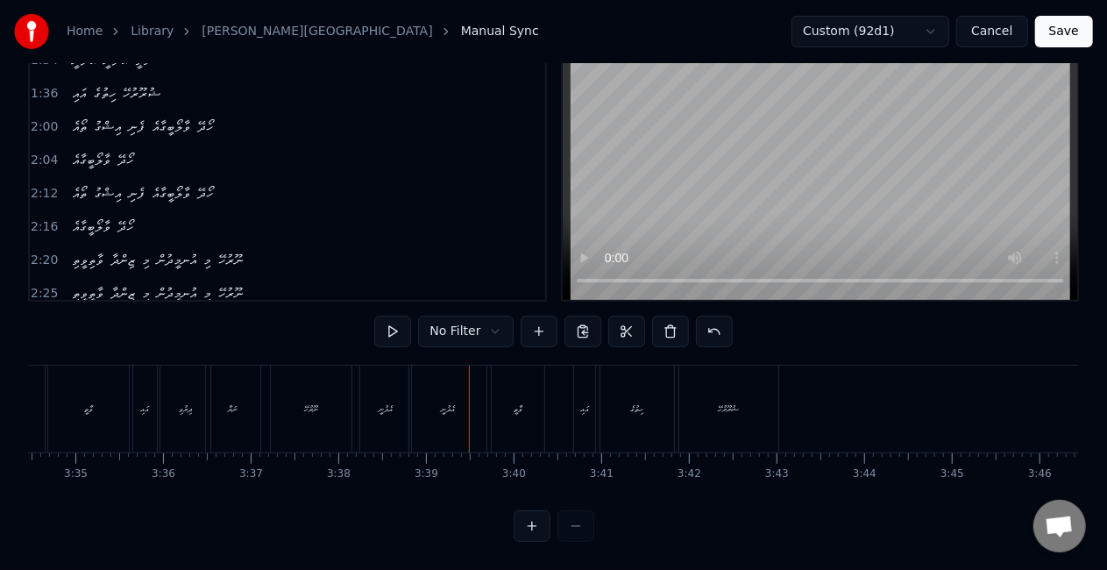
click at [186, 386] on div "ދިރުވި" at bounding box center [185, 408] width 50 height 87
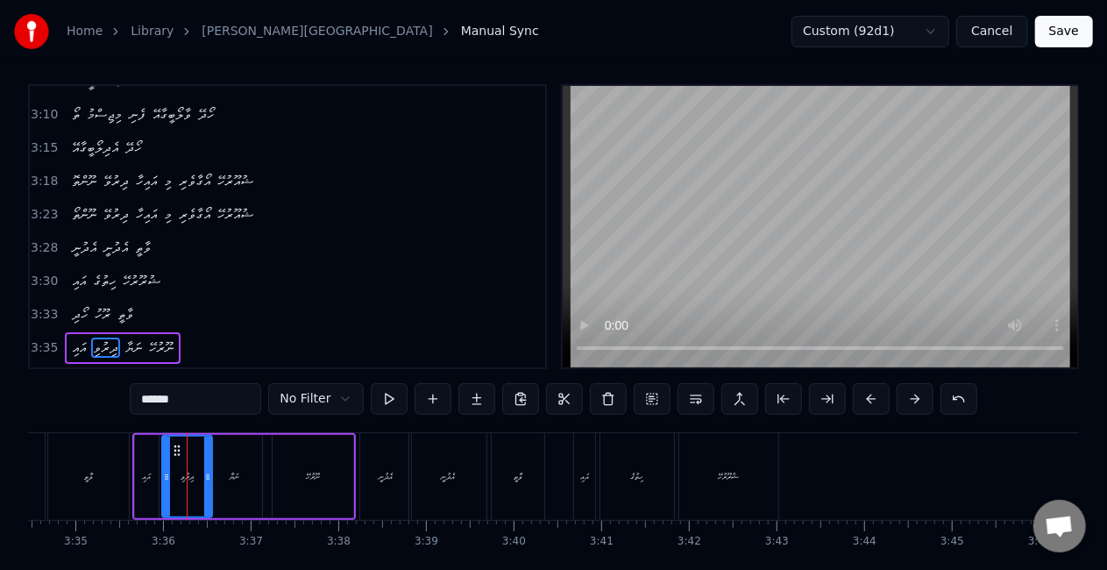
scroll to position [961, 0]
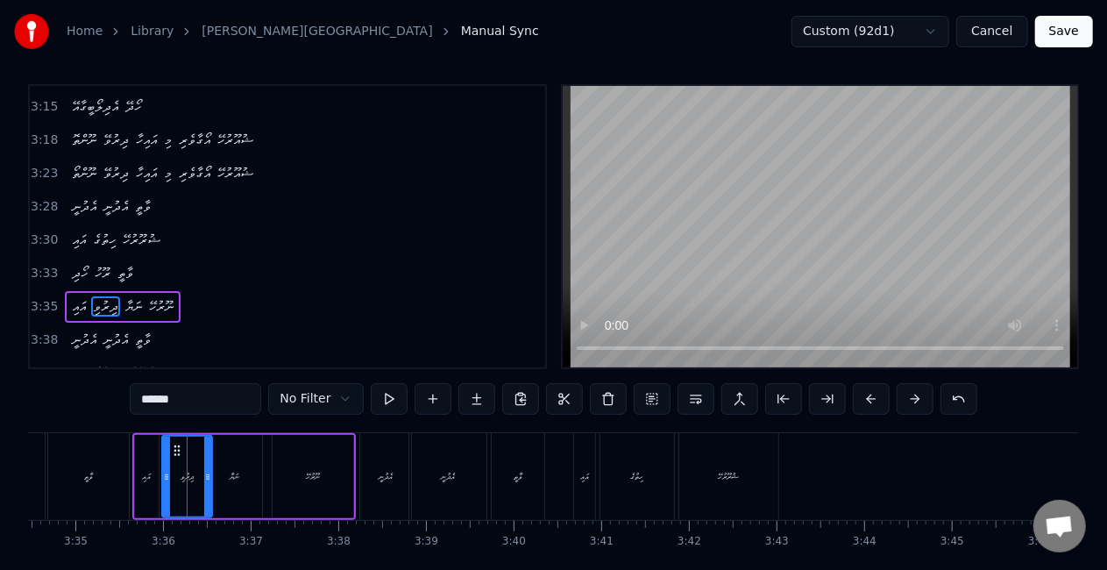
click at [92, 460] on div "ވާތީ" at bounding box center [88, 476] width 81 height 87
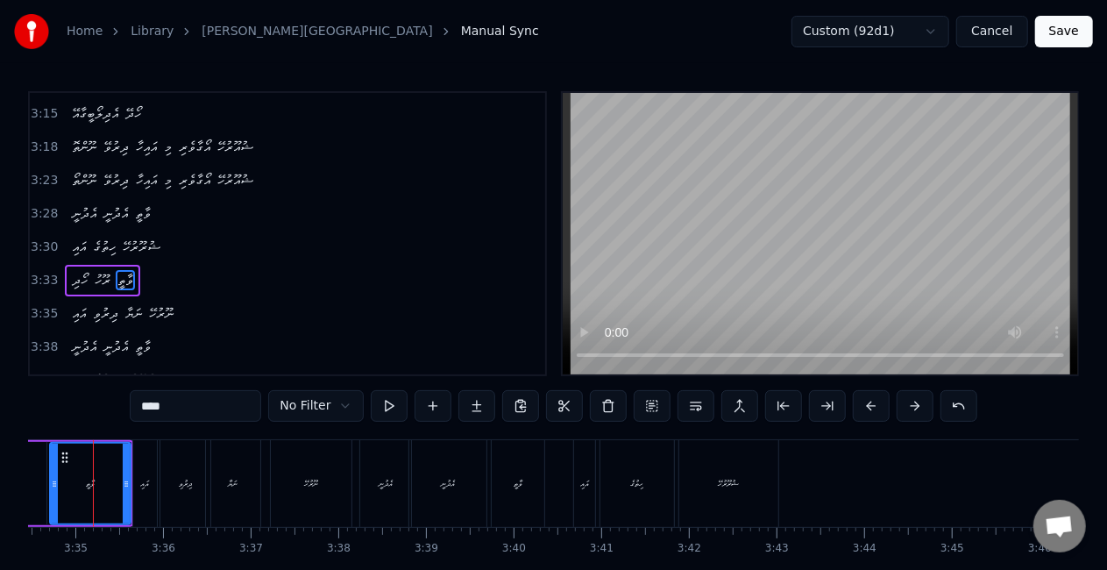
scroll to position [0, 18768]
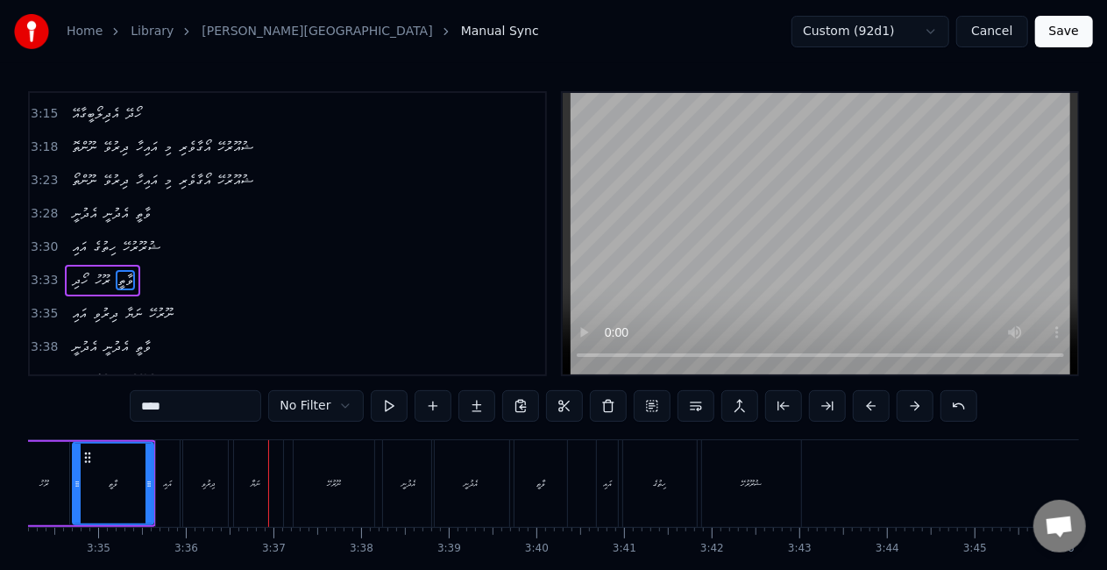
click at [209, 479] on div "ދިރުވި" at bounding box center [208, 483] width 13 height 13
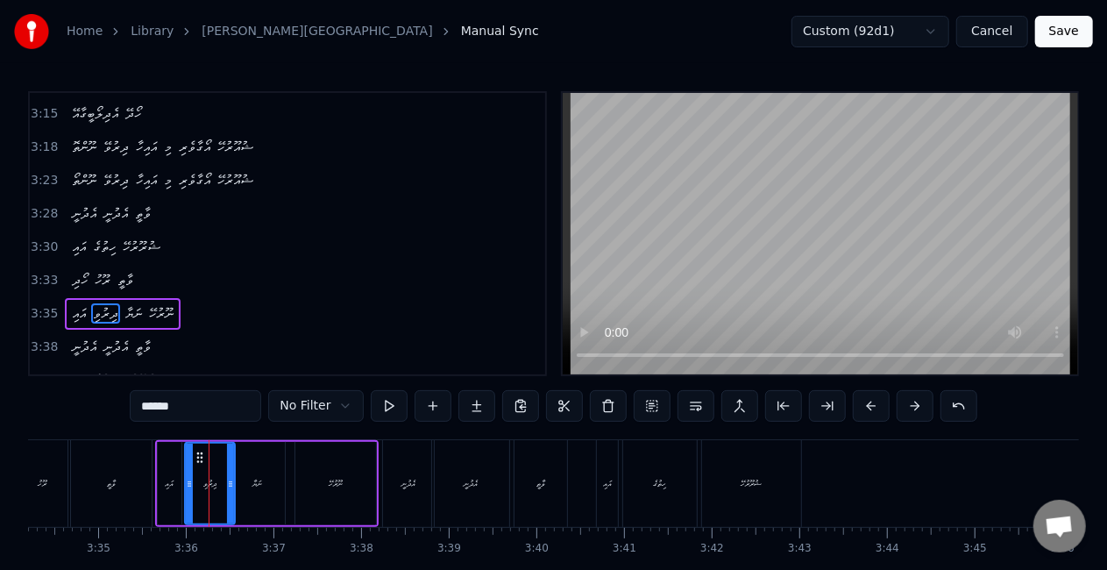
scroll to position [7, 0]
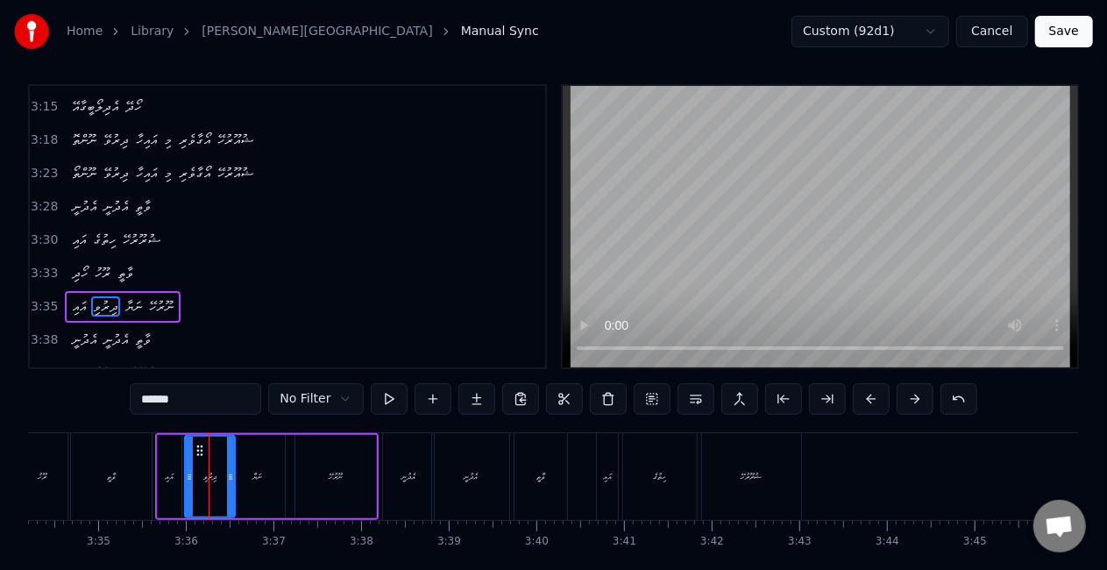
drag, startPoint x: 190, startPoint y: 398, endPoint x: 143, endPoint y: 392, distance: 47.7
click at [143, 393] on input "******" at bounding box center [195, 399] width 131 height 32
click at [123, 483] on div "ވާތީ" at bounding box center [111, 476] width 81 height 87
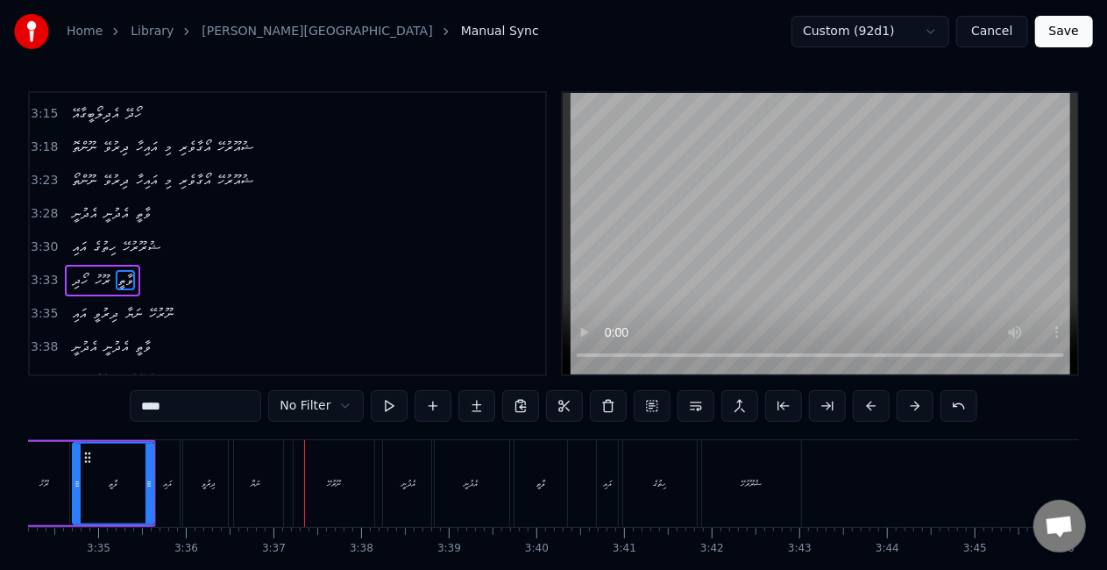
click at [258, 487] on div "ނަޔާ" at bounding box center [256, 483] width 10 height 13
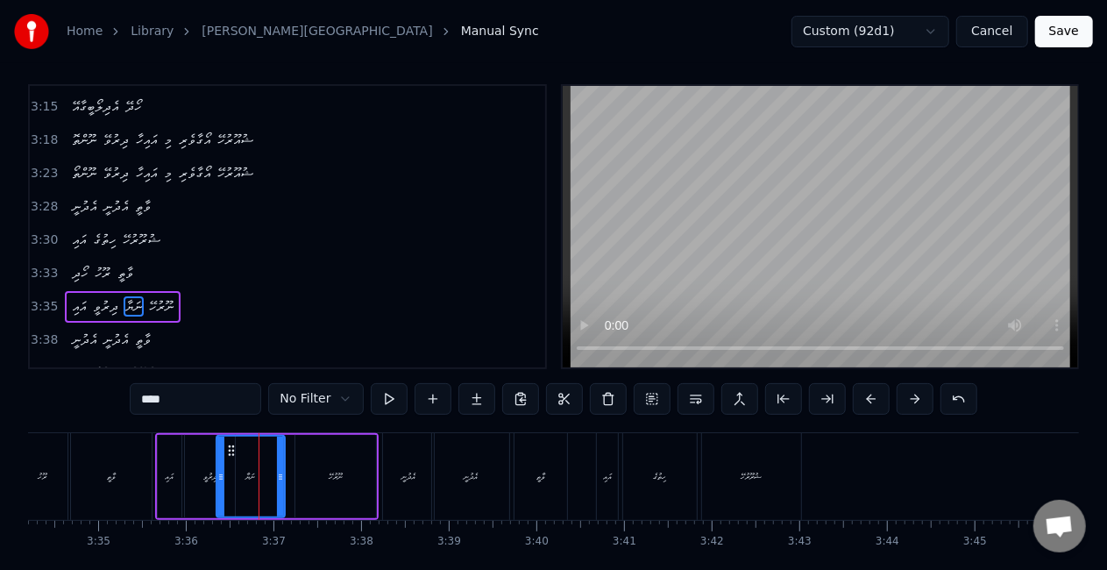
drag, startPoint x: 235, startPoint y: 475, endPoint x: 223, endPoint y: 479, distance: 13.0
click at [223, 479] on icon at bounding box center [220, 477] width 7 height 14
click at [191, 480] on div "ދިރުވީ" at bounding box center [210, 476] width 50 height 83
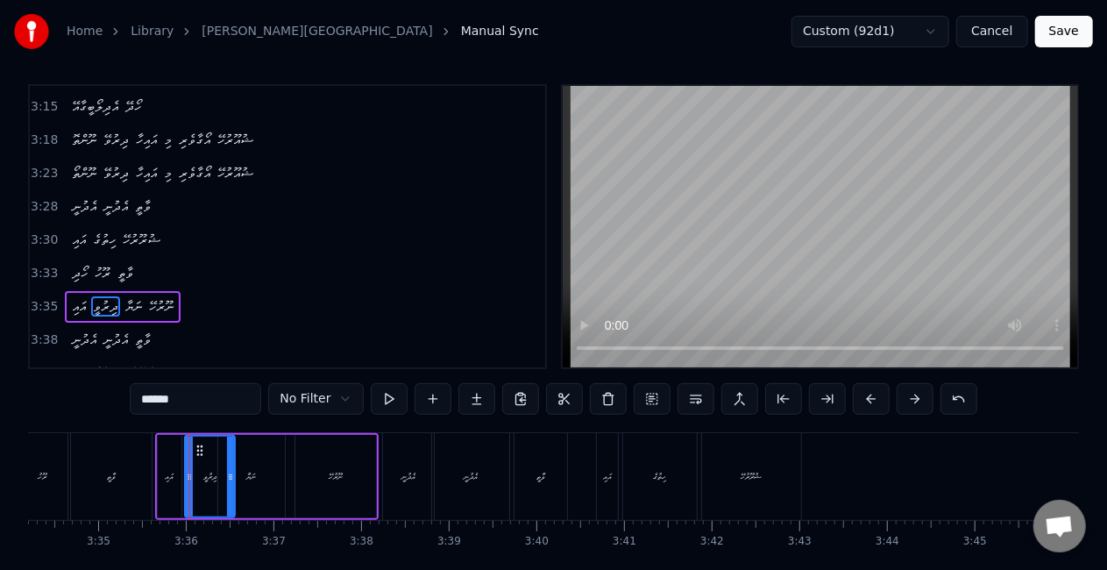
click at [191, 482] on icon at bounding box center [189, 477] width 7 height 14
click at [171, 482] on div "އައި" at bounding box center [170, 476] width 24 height 83
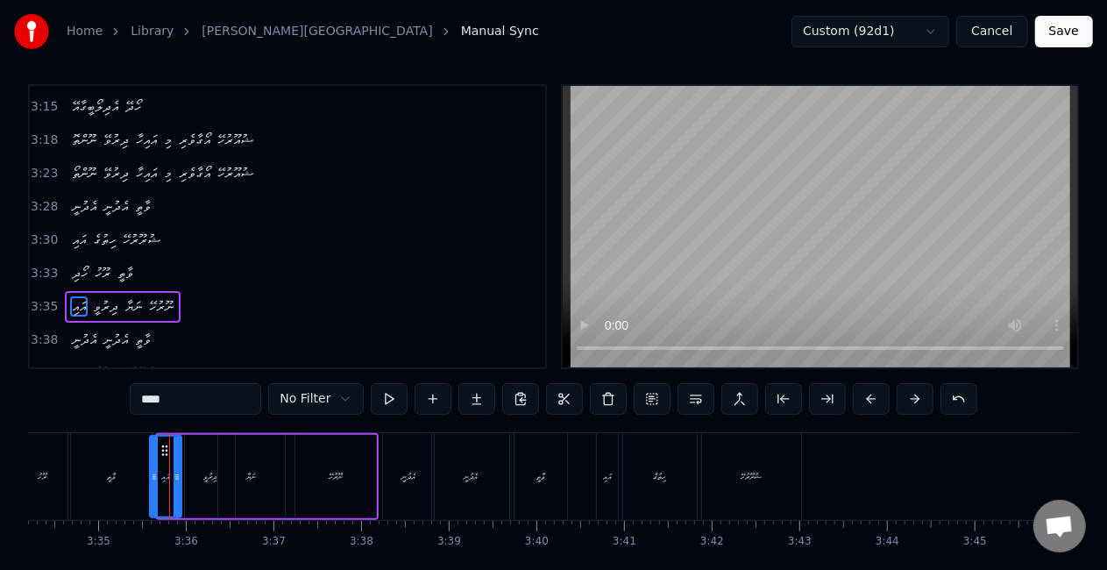
click at [154, 473] on icon at bounding box center [154, 477] width 7 height 14
click at [138, 466] on div "ވާތީ" at bounding box center [111, 476] width 81 height 87
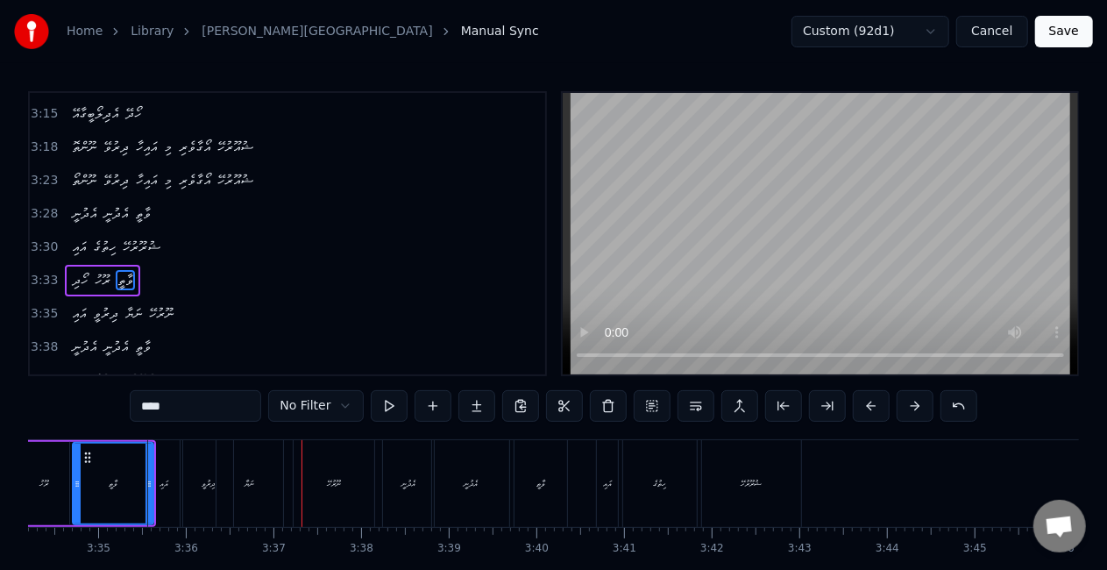
click at [237, 474] on div "ނަޔާ" at bounding box center [249, 483] width 67 height 87
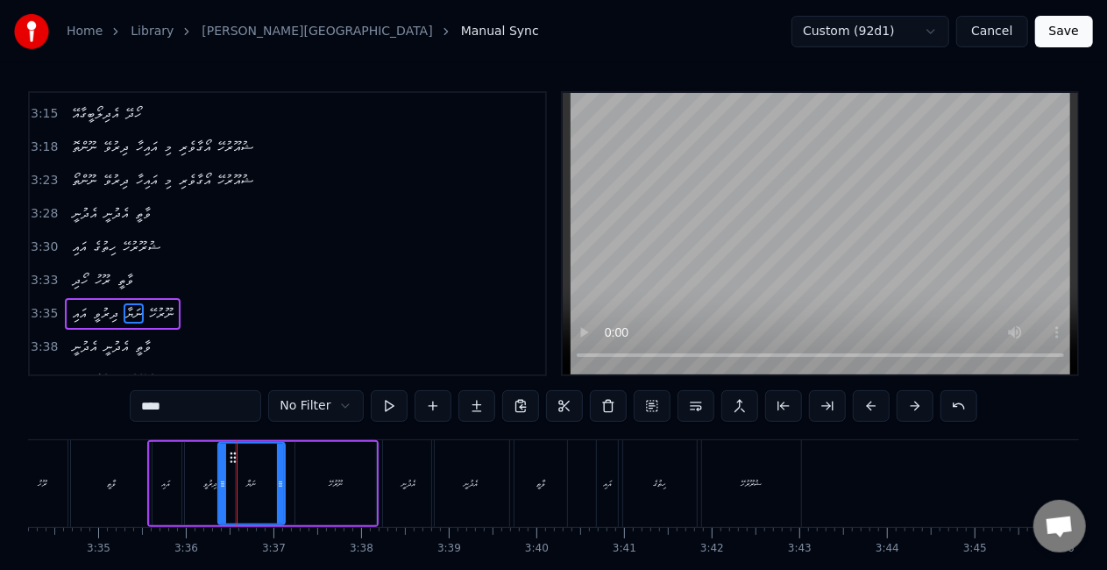
scroll to position [7, 0]
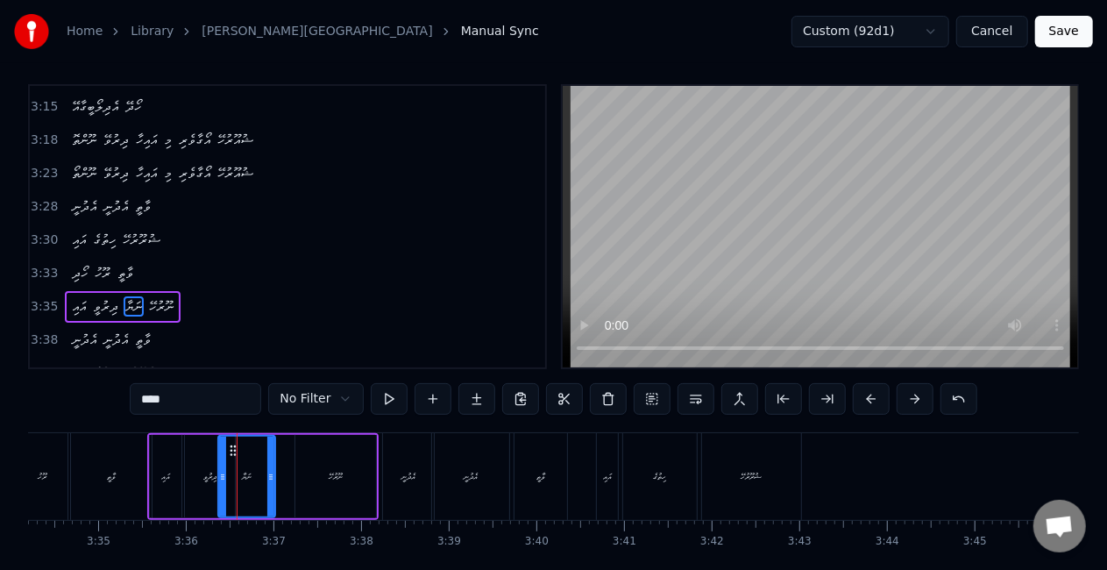
drag, startPoint x: 279, startPoint y: 477, endPoint x: 268, endPoint y: 471, distance: 11.8
click at [268, 471] on icon at bounding box center [270, 477] width 7 height 14
click at [195, 475] on div "ދިރުވީ" at bounding box center [210, 476] width 50 height 83
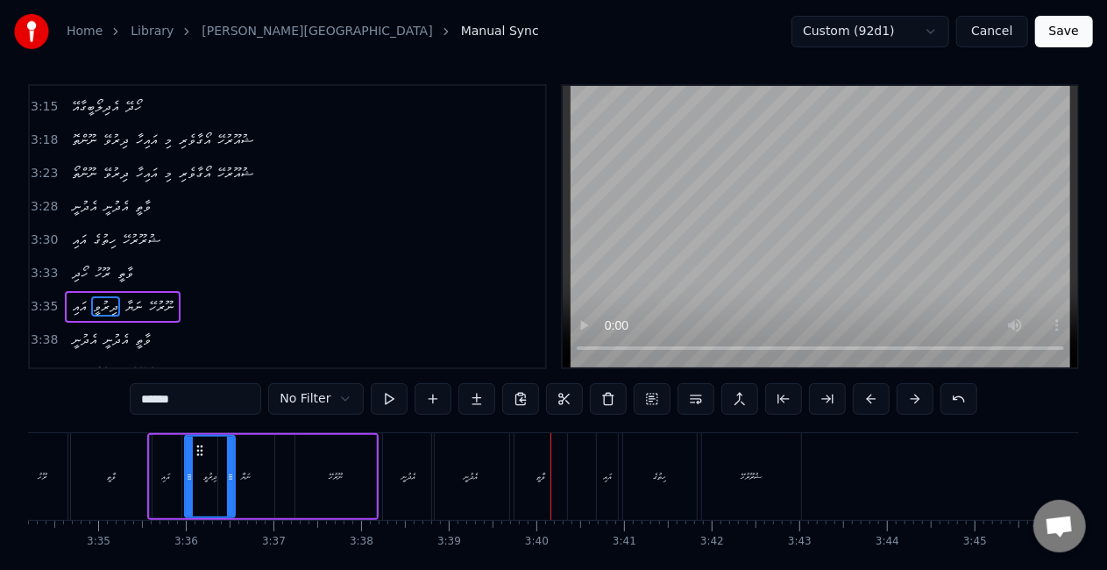
click at [369, 443] on div "ނޫރުހޭ" at bounding box center [335, 476] width 81 height 83
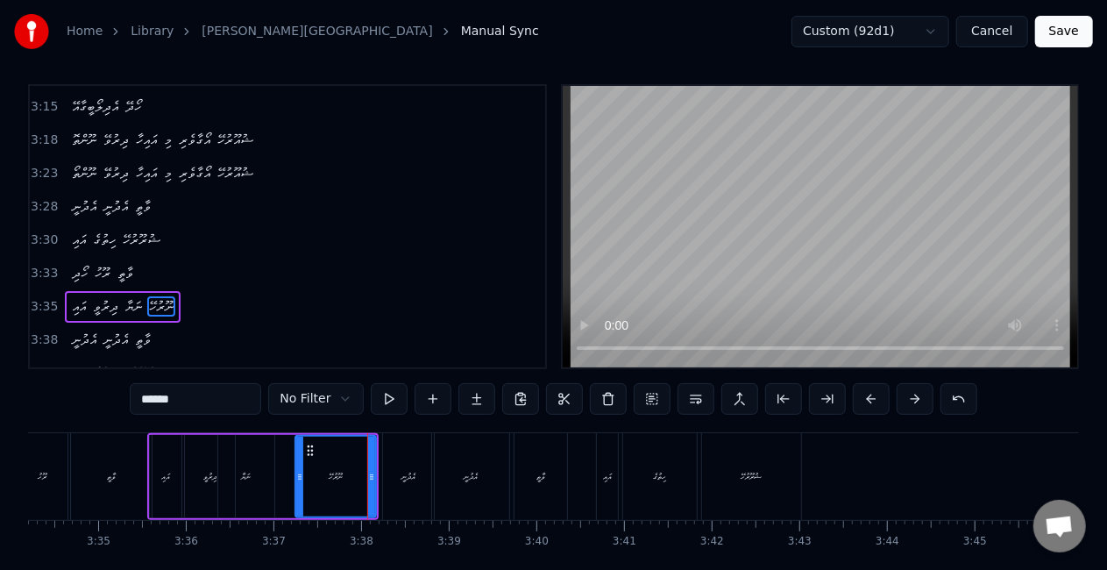
click at [298, 478] on div "ނޫރުހޭ" at bounding box center [335, 476] width 79 height 80
drag, startPoint x: 297, startPoint y: 477, endPoint x: 288, endPoint y: 472, distance: 9.8
click at [288, 472] on icon at bounding box center [290, 477] width 7 height 14
click at [247, 474] on div "ނަޔާ" at bounding box center [247, 476] width 10 height 13
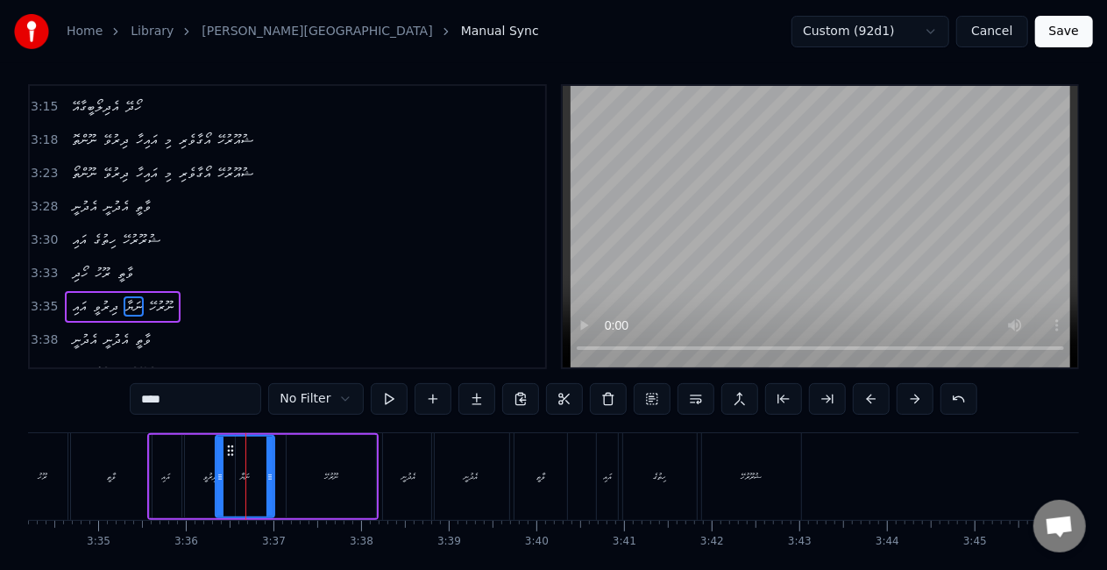
click at [219, 470] on icon at bounding box center [219, 477] width 7 height 14
click at [196, 470] on div "ދިރުވީ" at bounding box center [210, 476] width 50 height 83
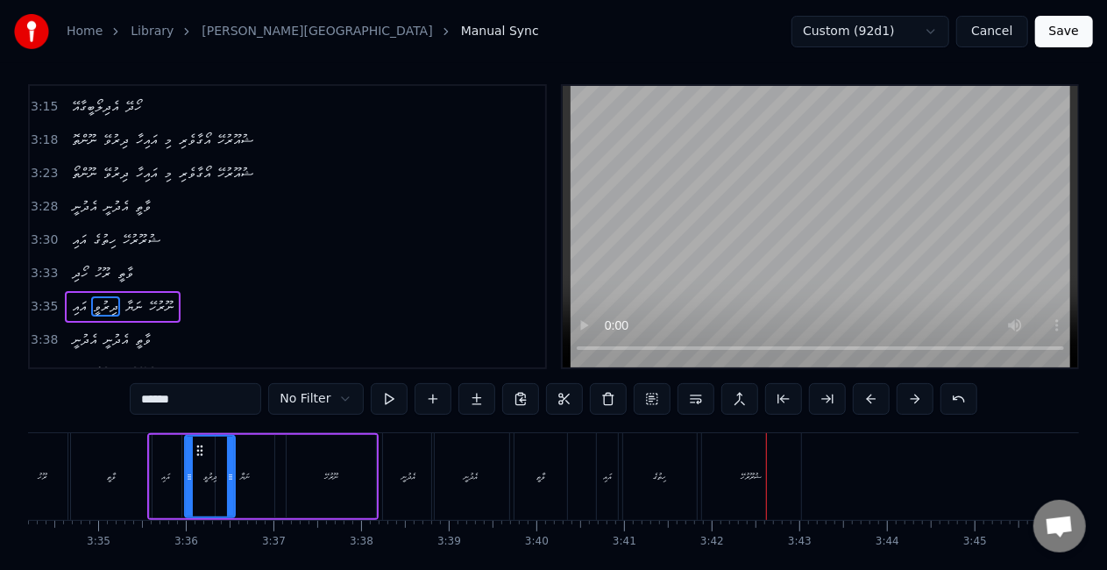
click at [265, 463] on div "ނަޔާ" at bounding box center [245, 476] width 59 height 83
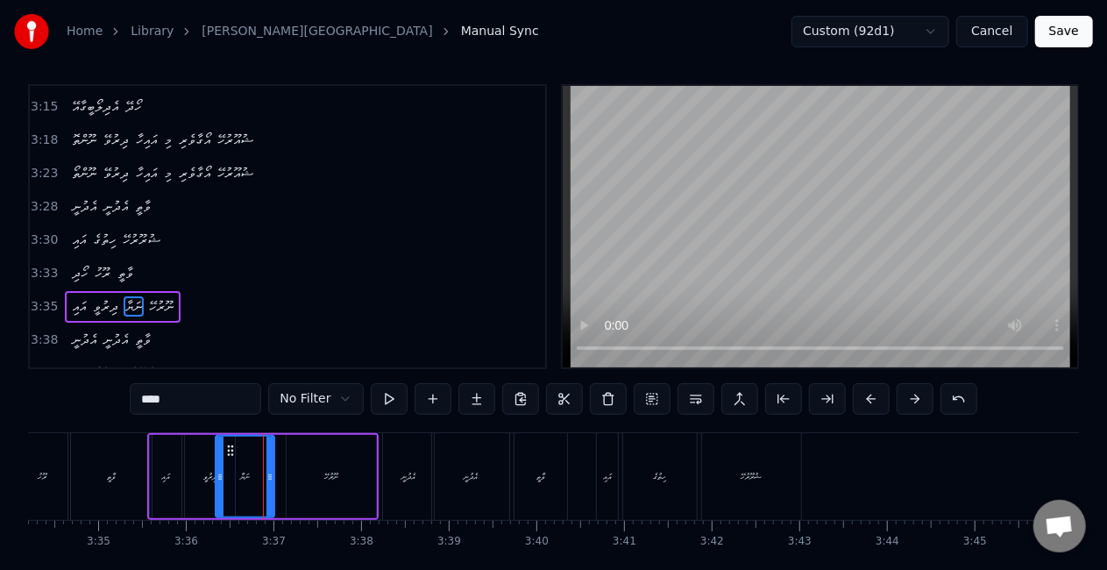
click at [186, 477] on div "ދިރުވީ" at bounding box center [210, 476] width 50 height 83
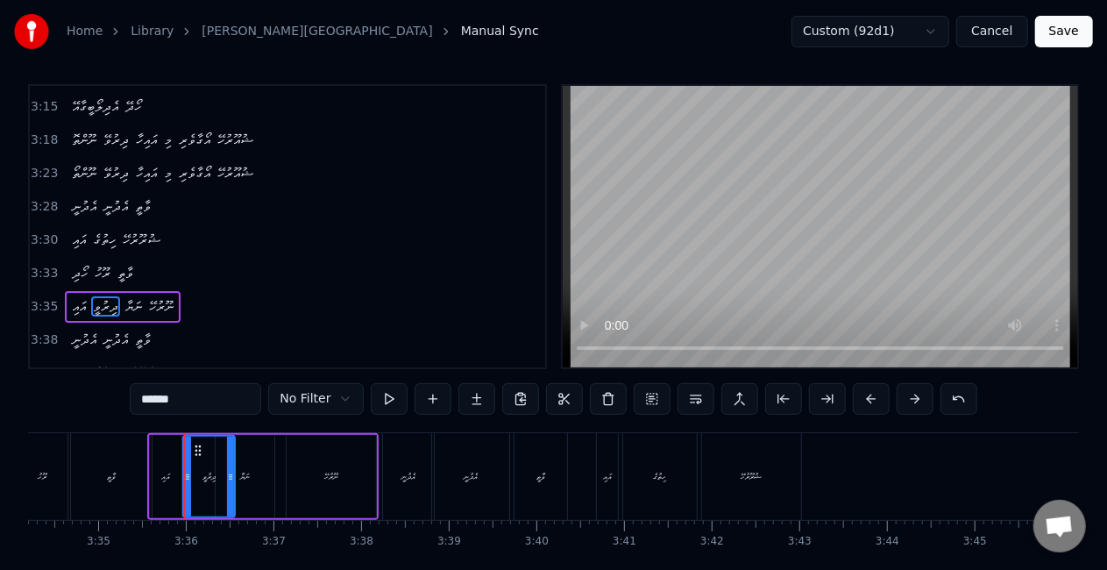
click at [185, 473] on icon at bounding box center [187, 477] width 7 height 14
click at [242, 481] on div "ނަޔާ" at bounding box center [245, 476] width 10 height 13
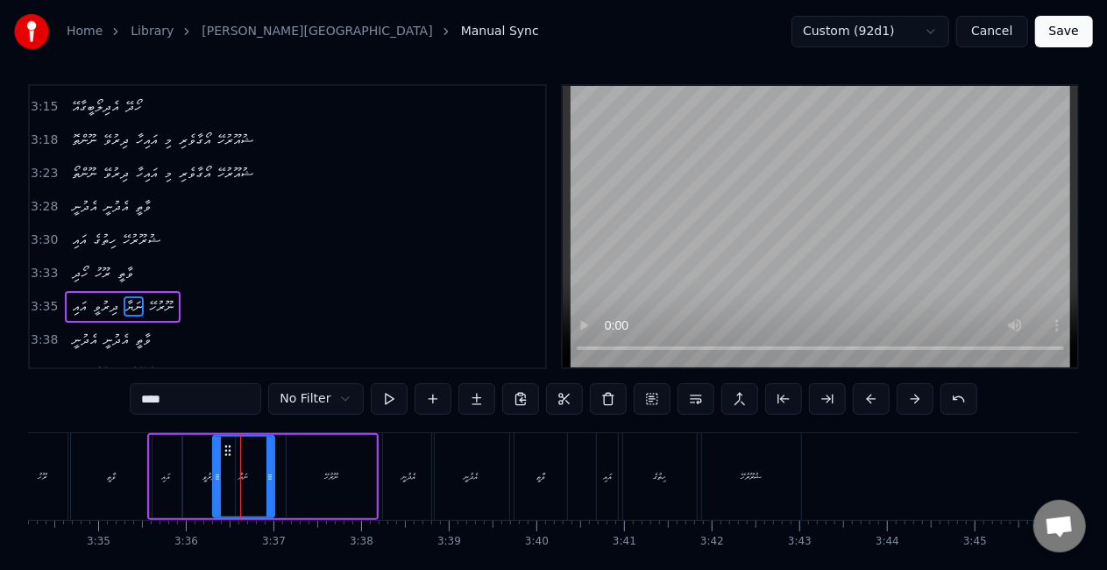
click at [216, 471] on icon at bounding box center [217, 477] width 7 height 14
click at [137, 466] on div "ވާތީ" at bounding box center [111, 476] width 81 height 87
type input "****"
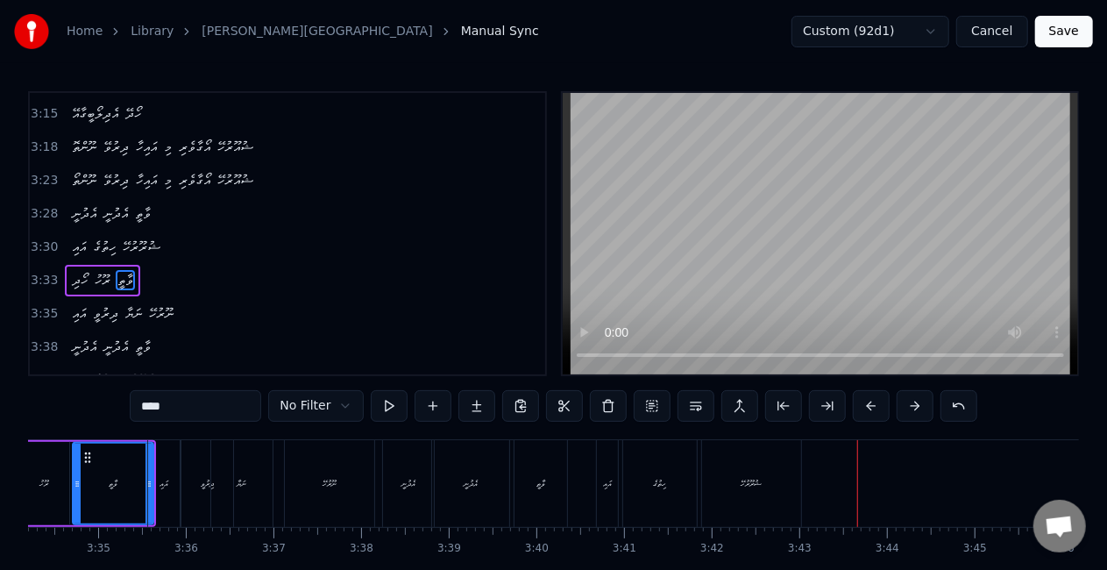
click at [1062, 25] on button "Save" at bounding box center [1064, 32] width 58 height 32
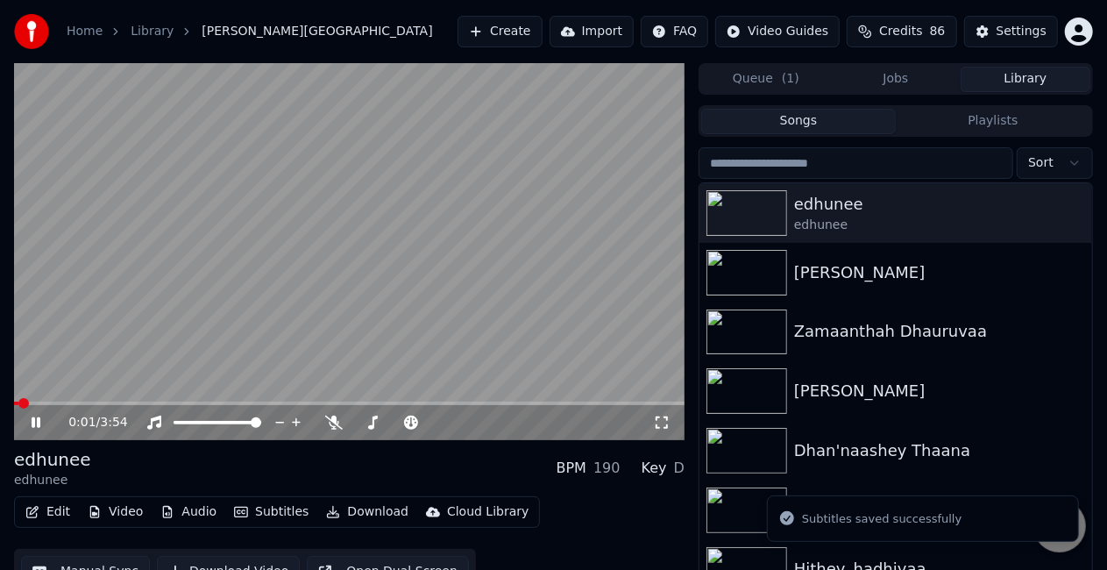
click at [405, 214] on video at bounding box center [349, 251] width 670 height 377
click at [357, 514] on button "Download" at bounding box center [367, 511] width 96 height 25
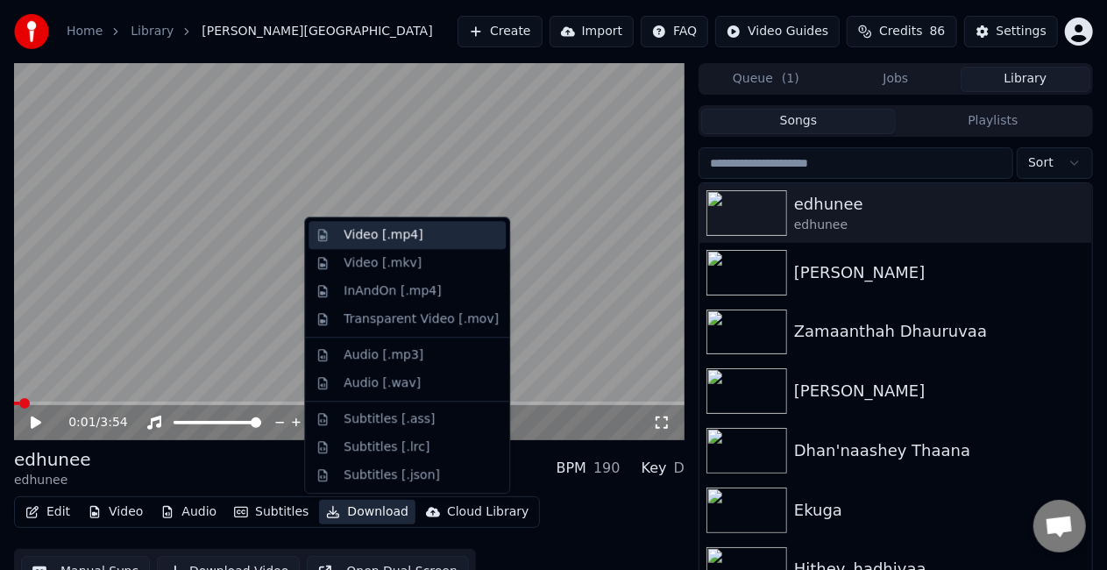
click at [407, 235] on div "Video [.mp4]" at bounding box center [382, 235] width 79 height 18
